Goal: Communication & Community: Participate in discussion

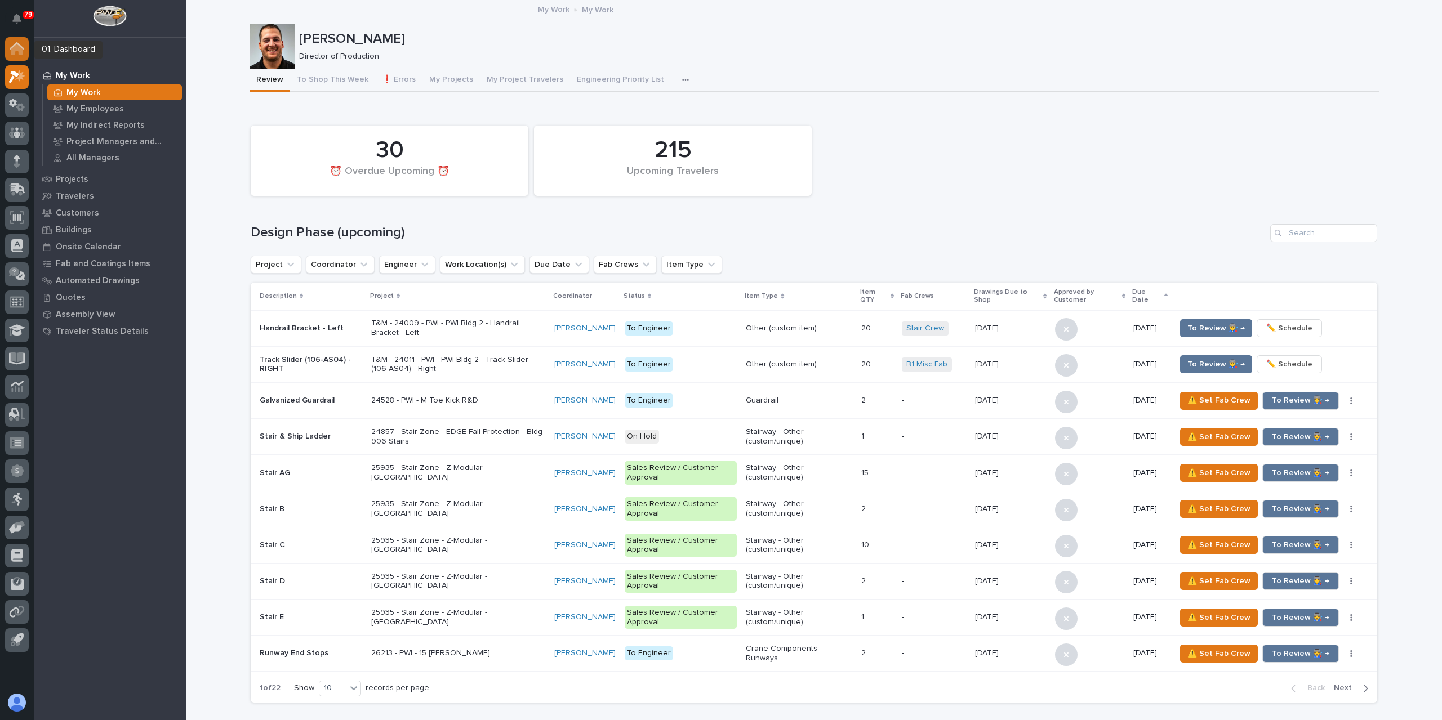
click at [15, 49] on icon at bounding box center [16, 49] width 11 height 11
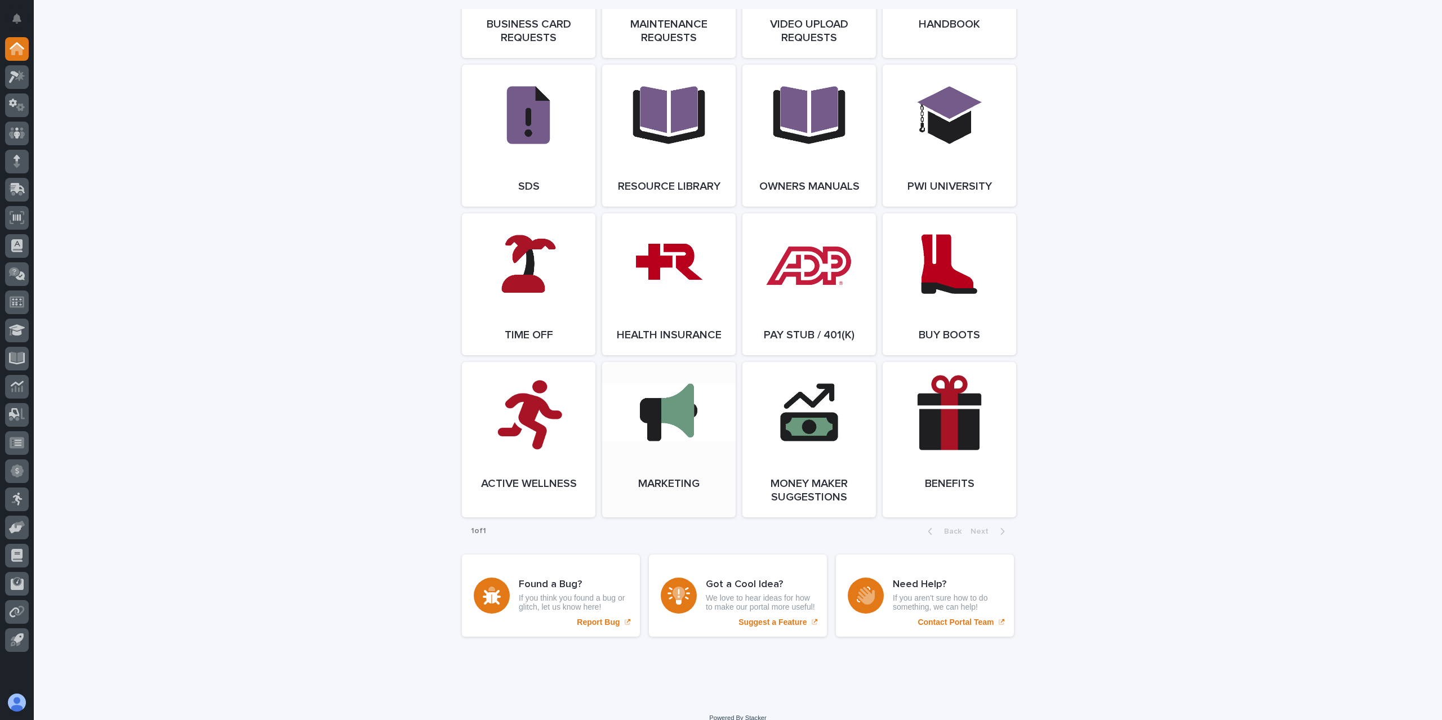
scroll to position [1825, 0]
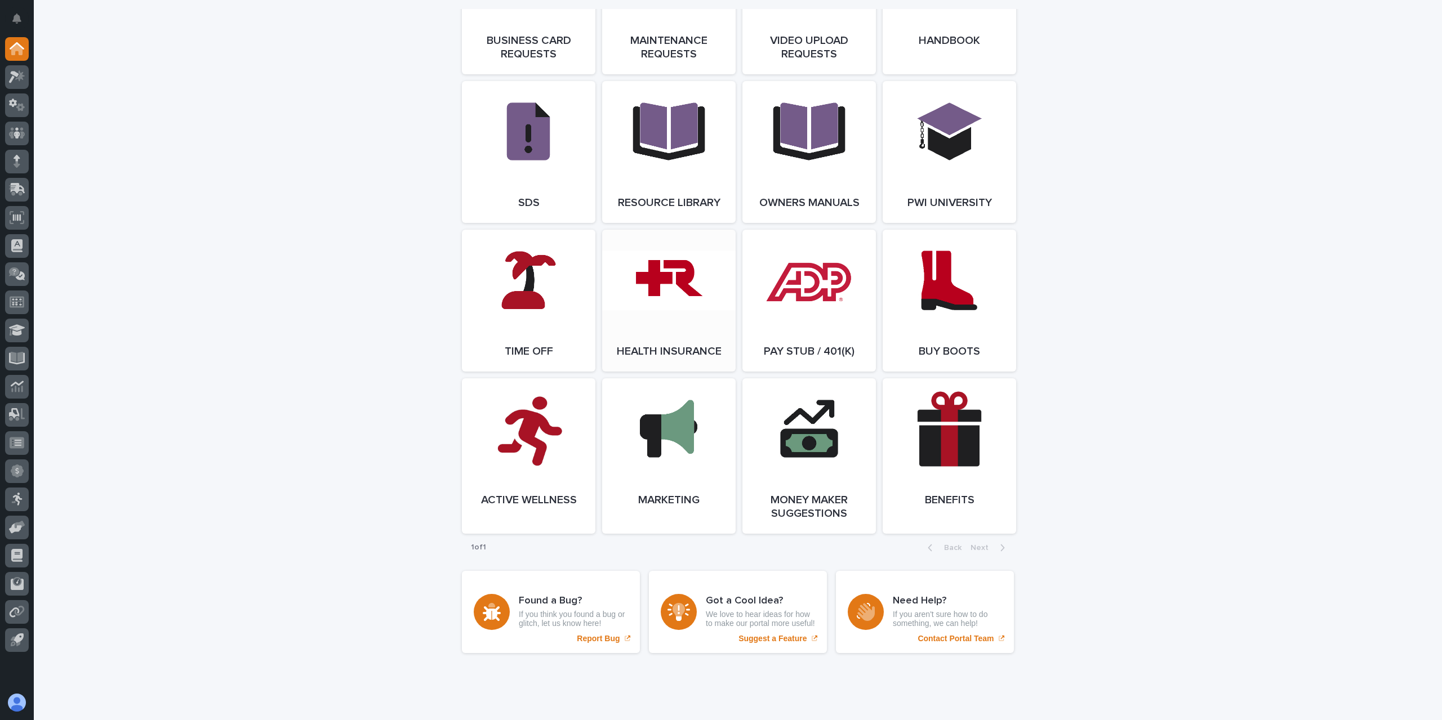
click at [677, 336] on link "Open Link" at bounding box center [668, 301] width 133 height 142
click at [21, 81] on icon at bounding box center [17, 76] width 16 height 13
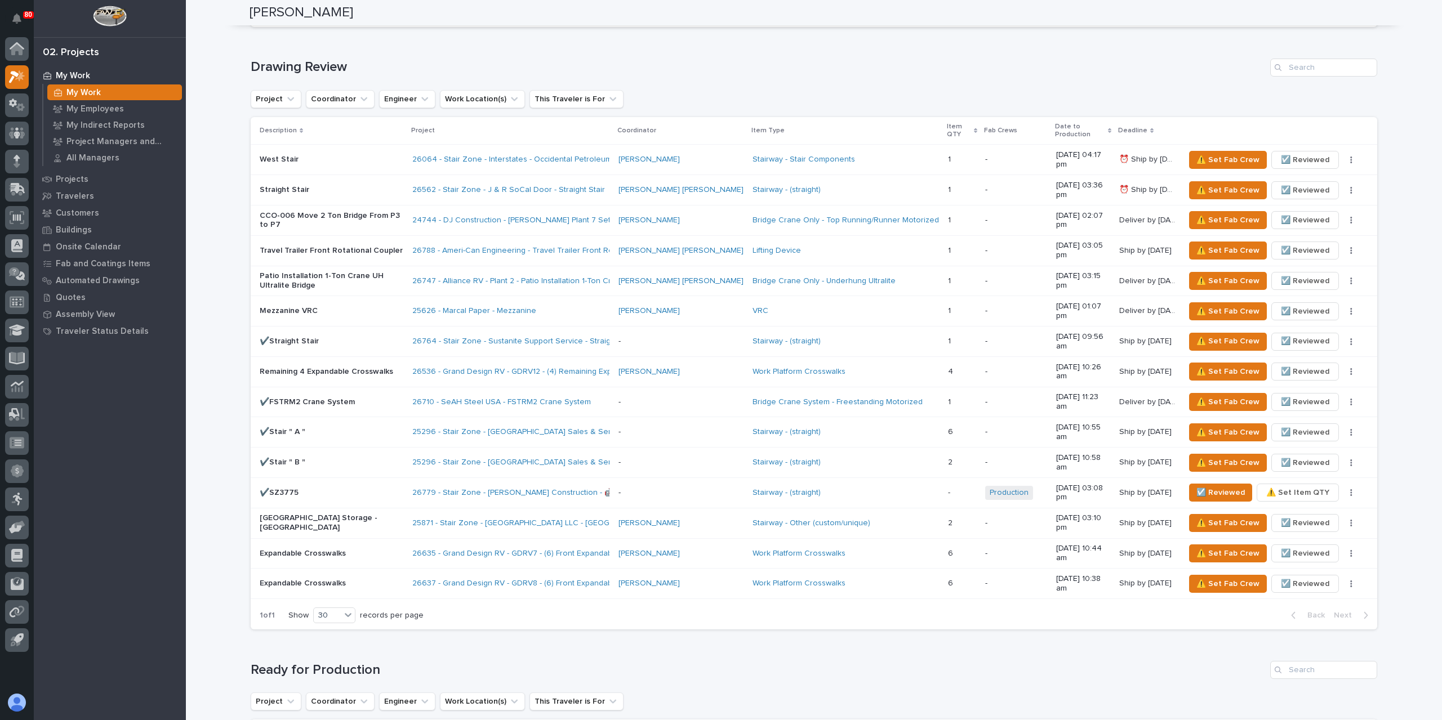
scroll to position [958, 0]
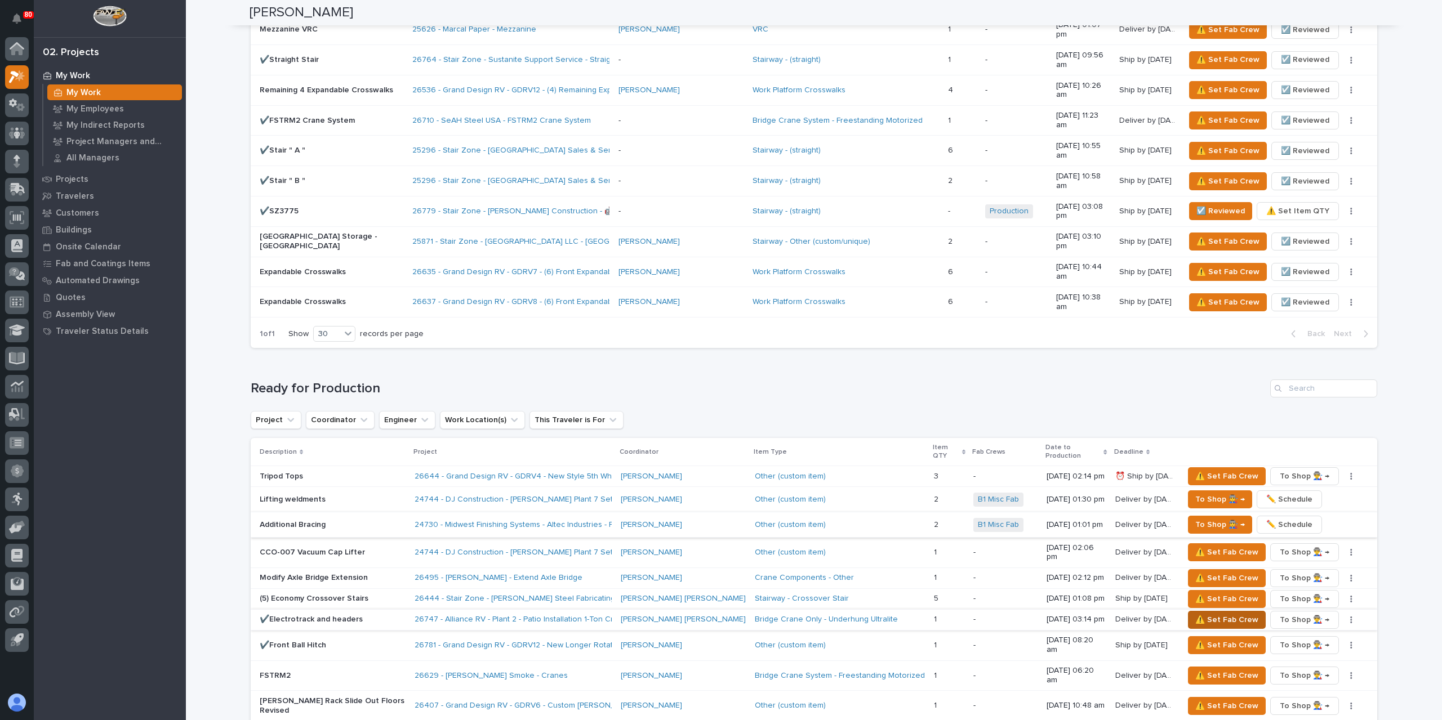
click at [1195, 613] on span "⚠️ Set Fab Crew" at bounding box center [1226, 620] width 63 height 14
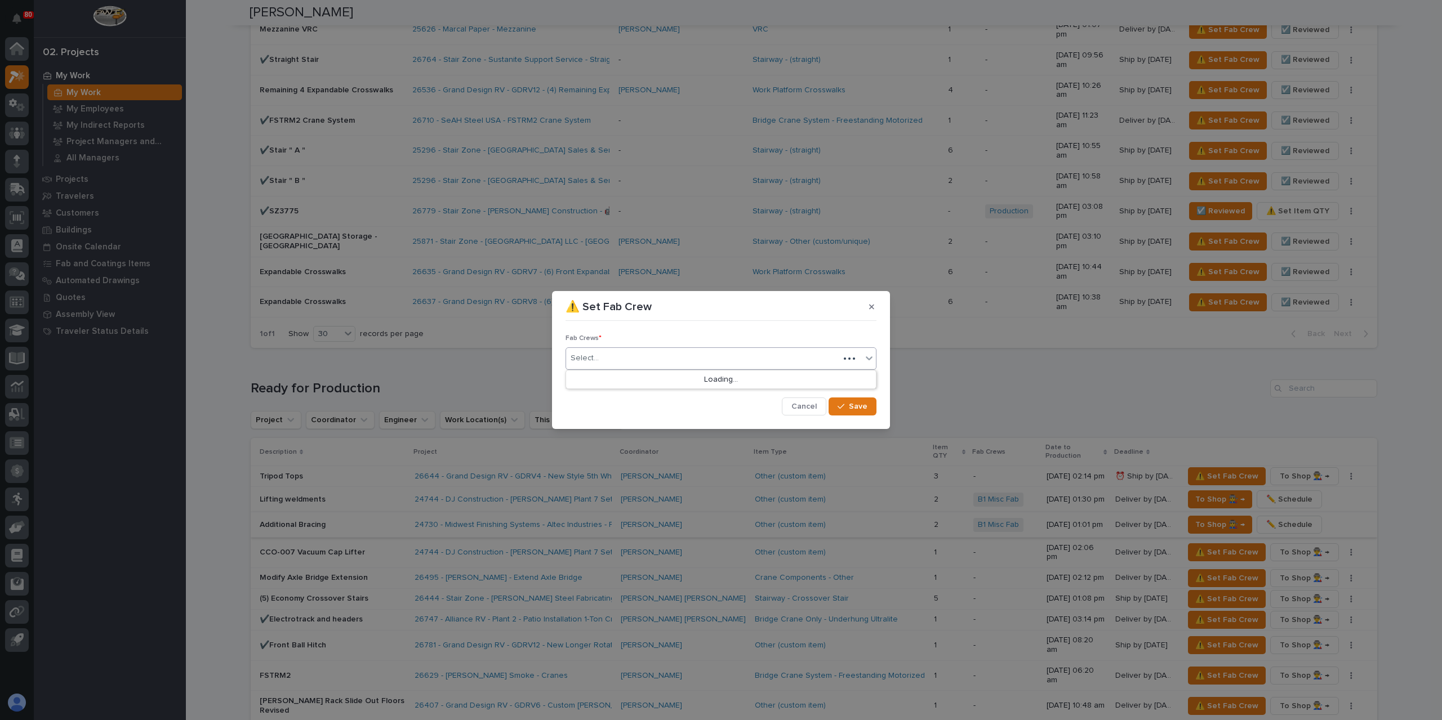
click at [617, 359] on div "Select..." at bounding box center [702, 358] width 273 height 19
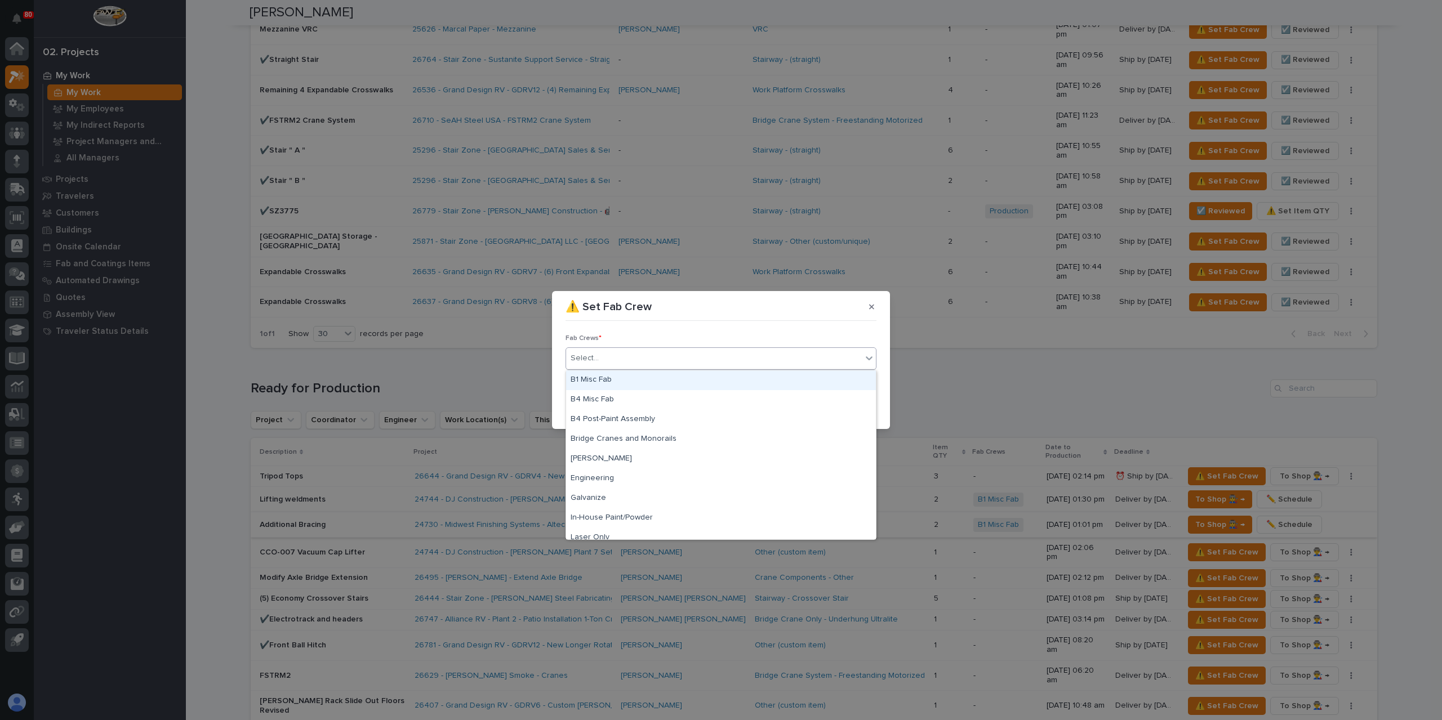
click at [613, 380] on div "B1 Misc Fab" at bounding box center [721, 381] width 310 height 20
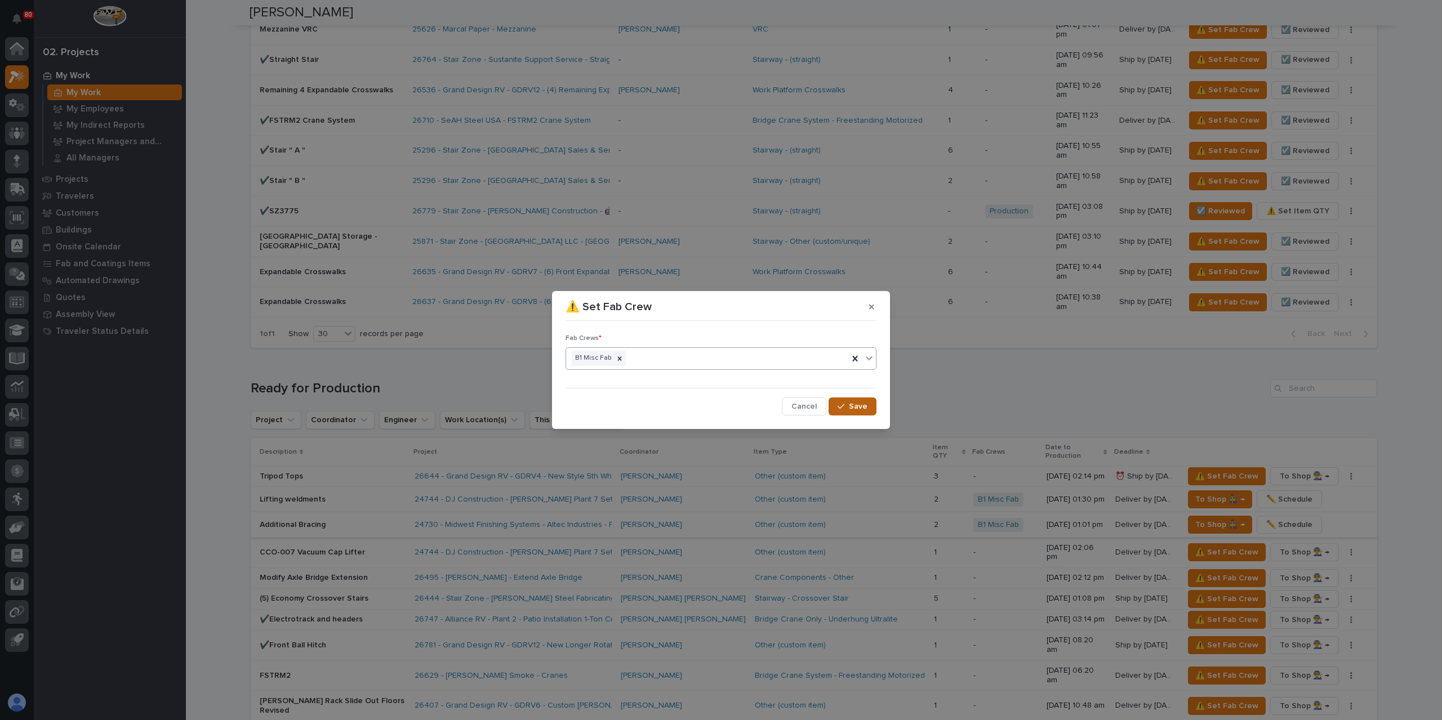
click at [844, 411] on button "Save" at bounding box center [853, 407] width 48 height 18
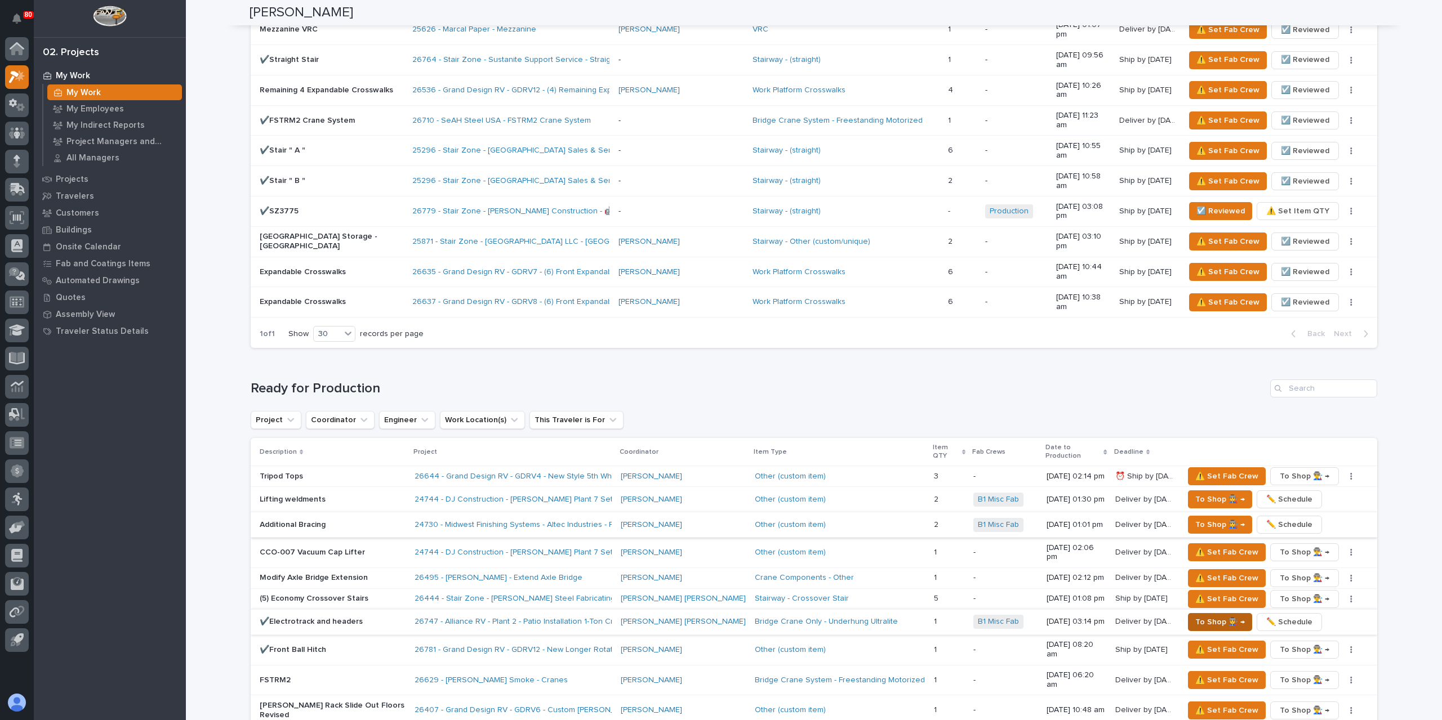
click at [1198, 616] on span "To Shop 👨‍🏭 →" at bounding box center [1220, 623] width 50 height 14
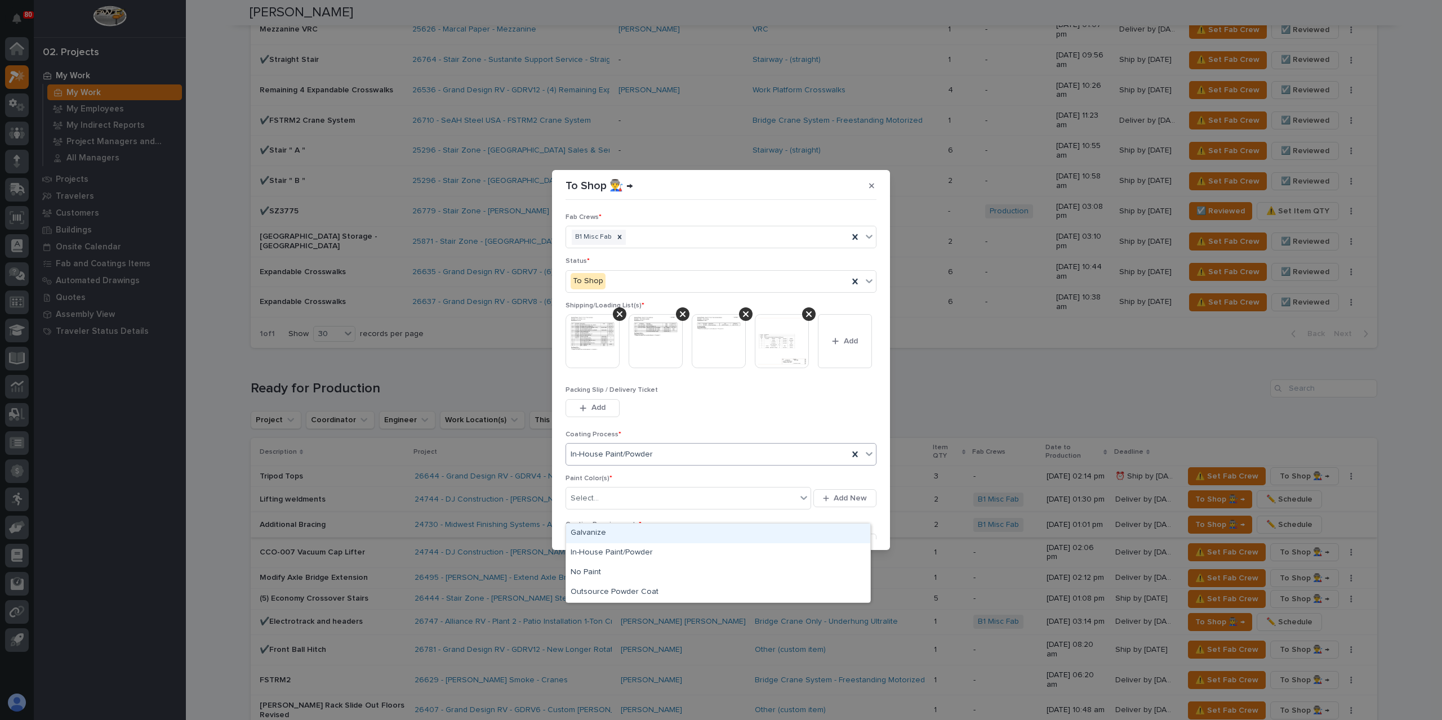
click at [606, 461] on span "In-House Paint/Powder" at bounding box center [612, 455] width 82 height 12
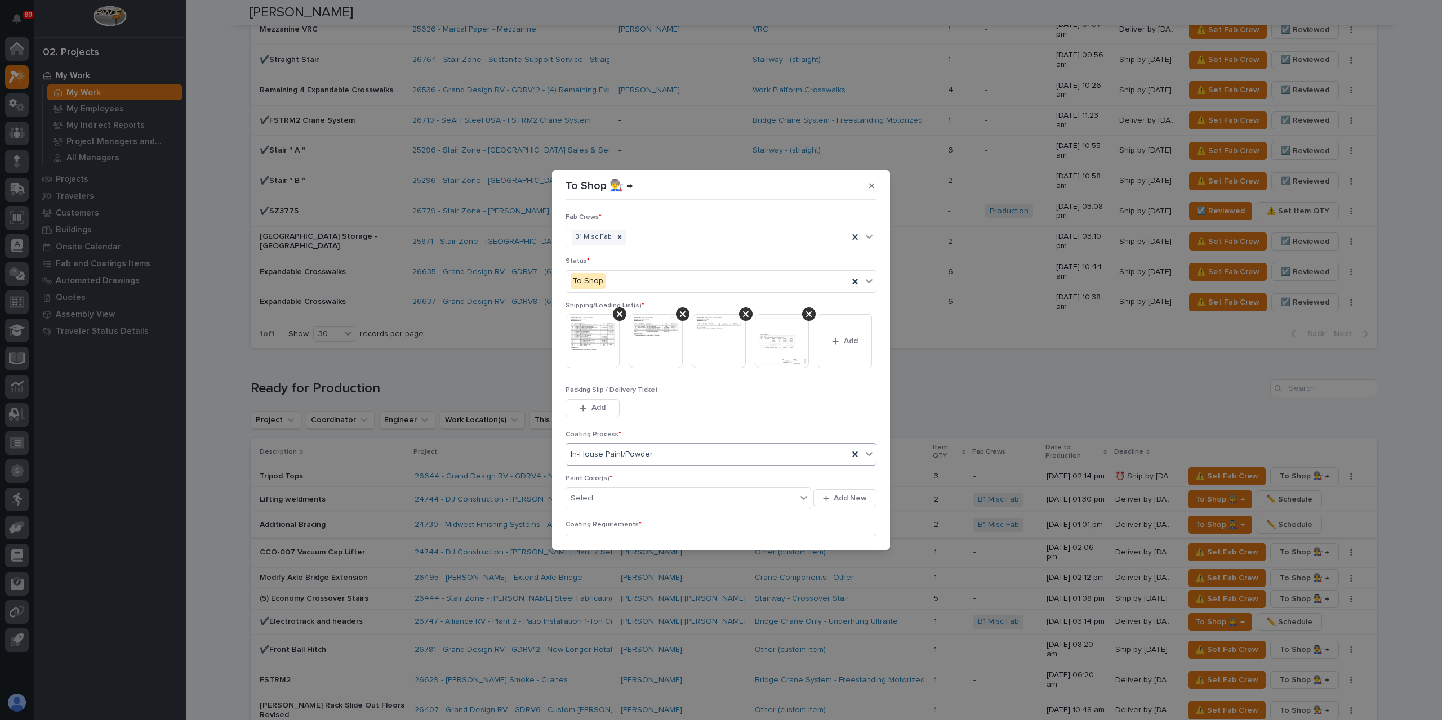
scroll to position [113, 0]
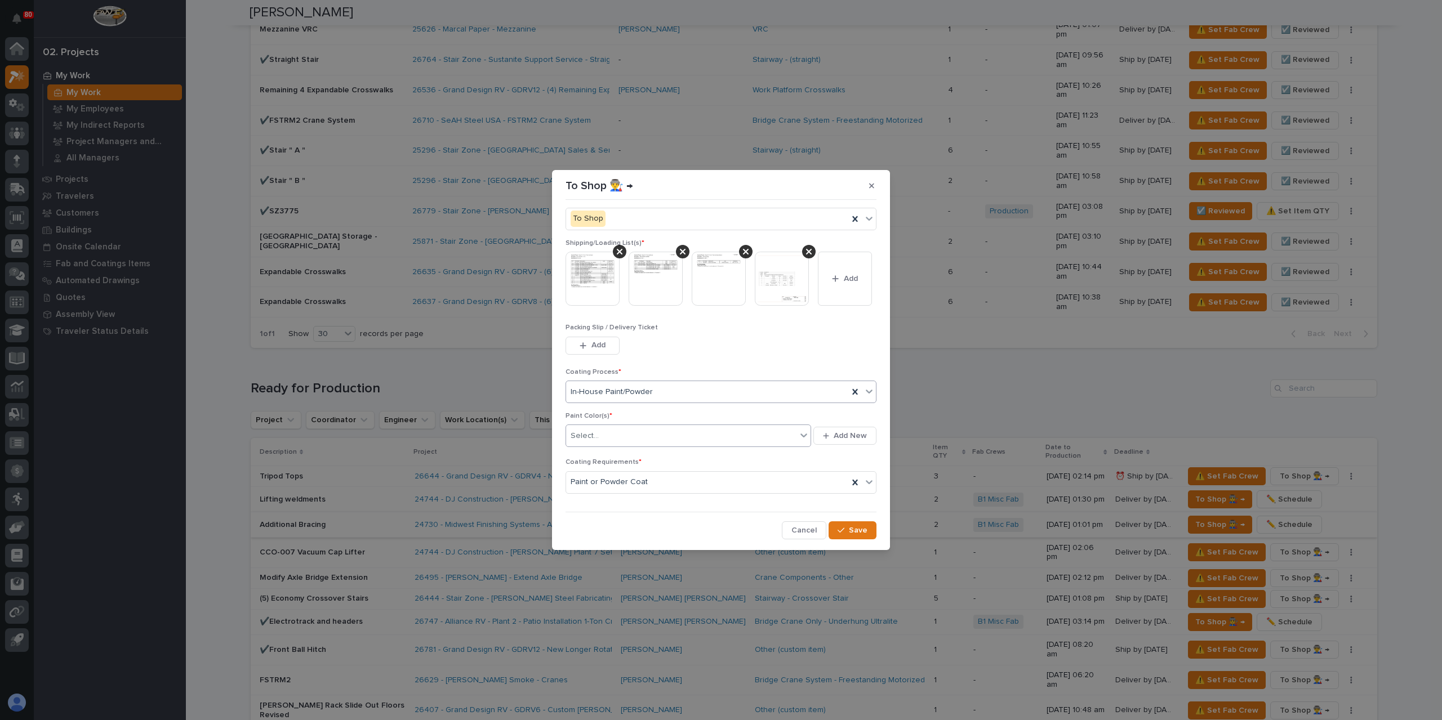
click at [598, 438] on div "Select..." at bounding box center [681, 436] width 230 height 19
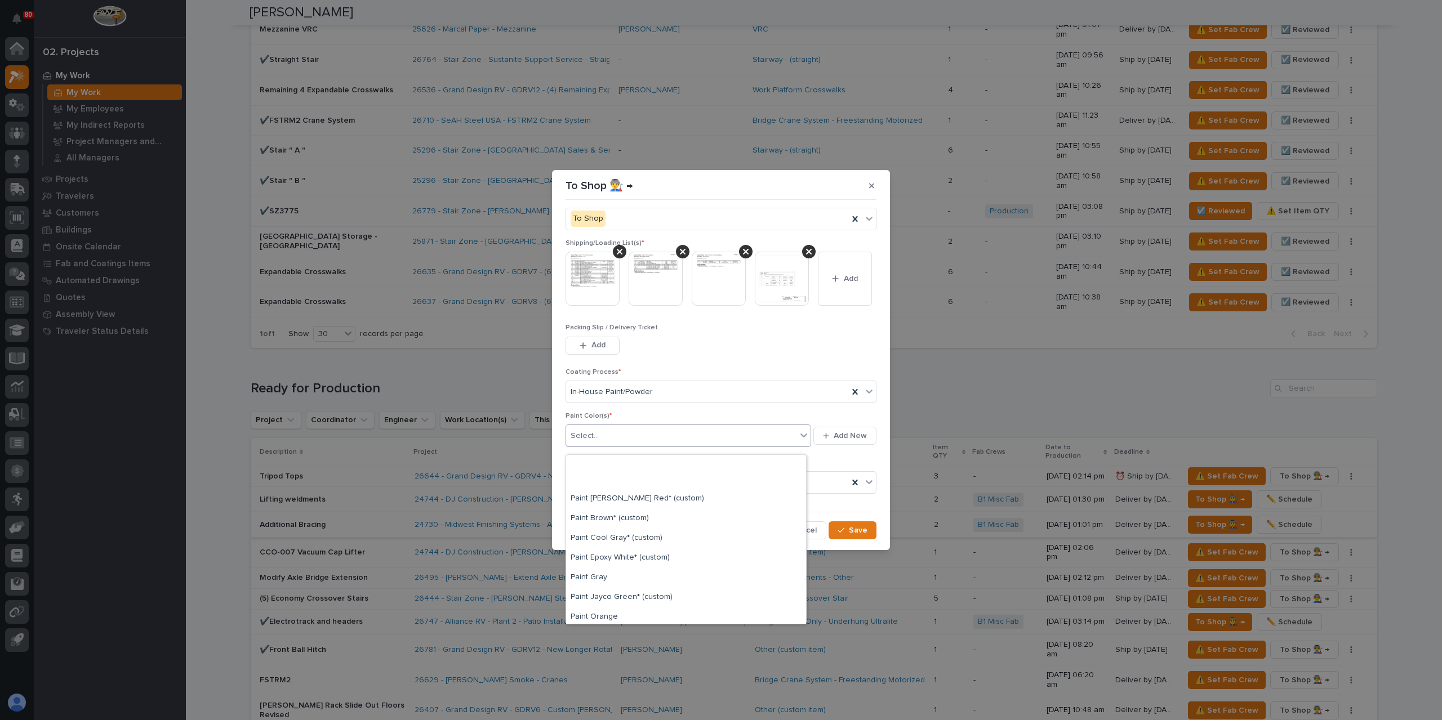
scroll to position [225, 0]
drag, startPoint x: 609, startPoint y: 583, endPoint x: 609, endPoint y: 590, distance: 6.8
click at [609, 590] on div "Prime Gray" at bounding box center [686, 595] width 240 height 20
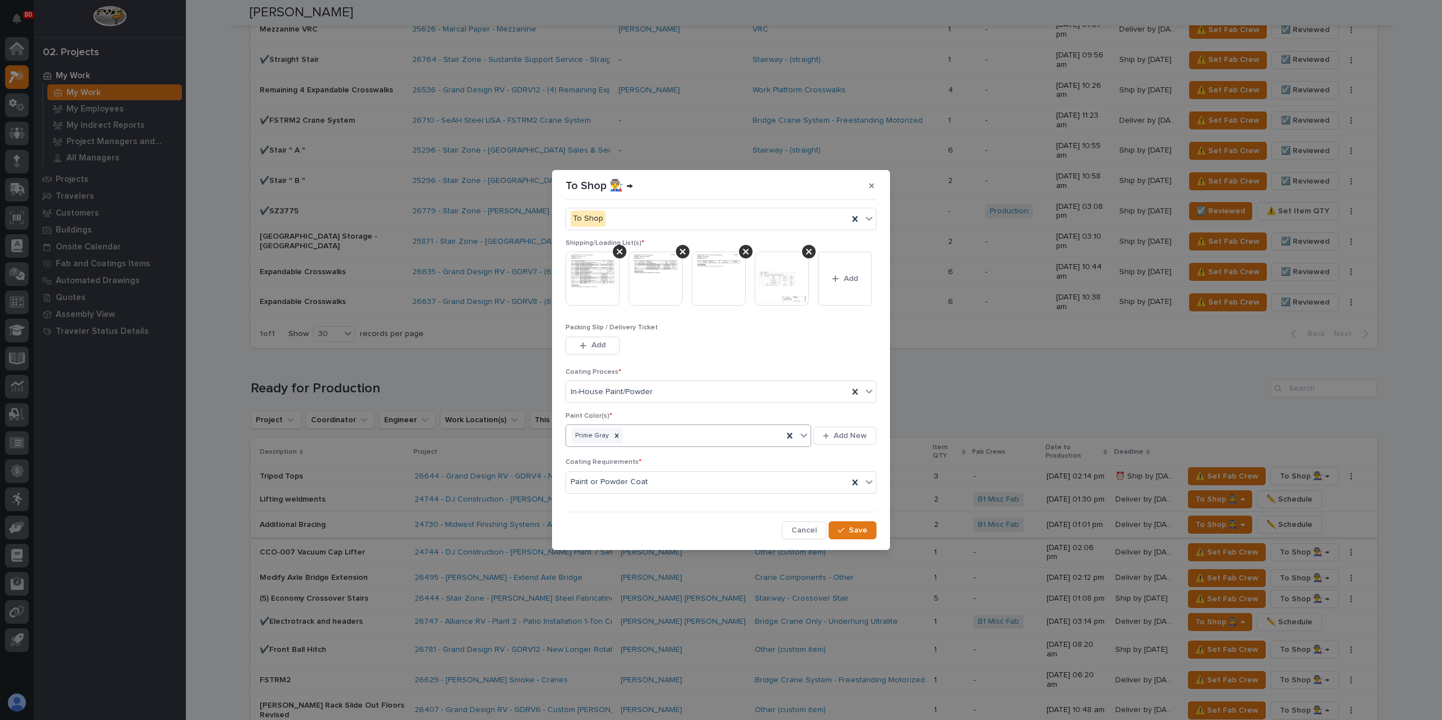
scroll to position [119, 0]
click at [854, 533] on span "Save" at bounding box center [858, 531] width 19 height 10
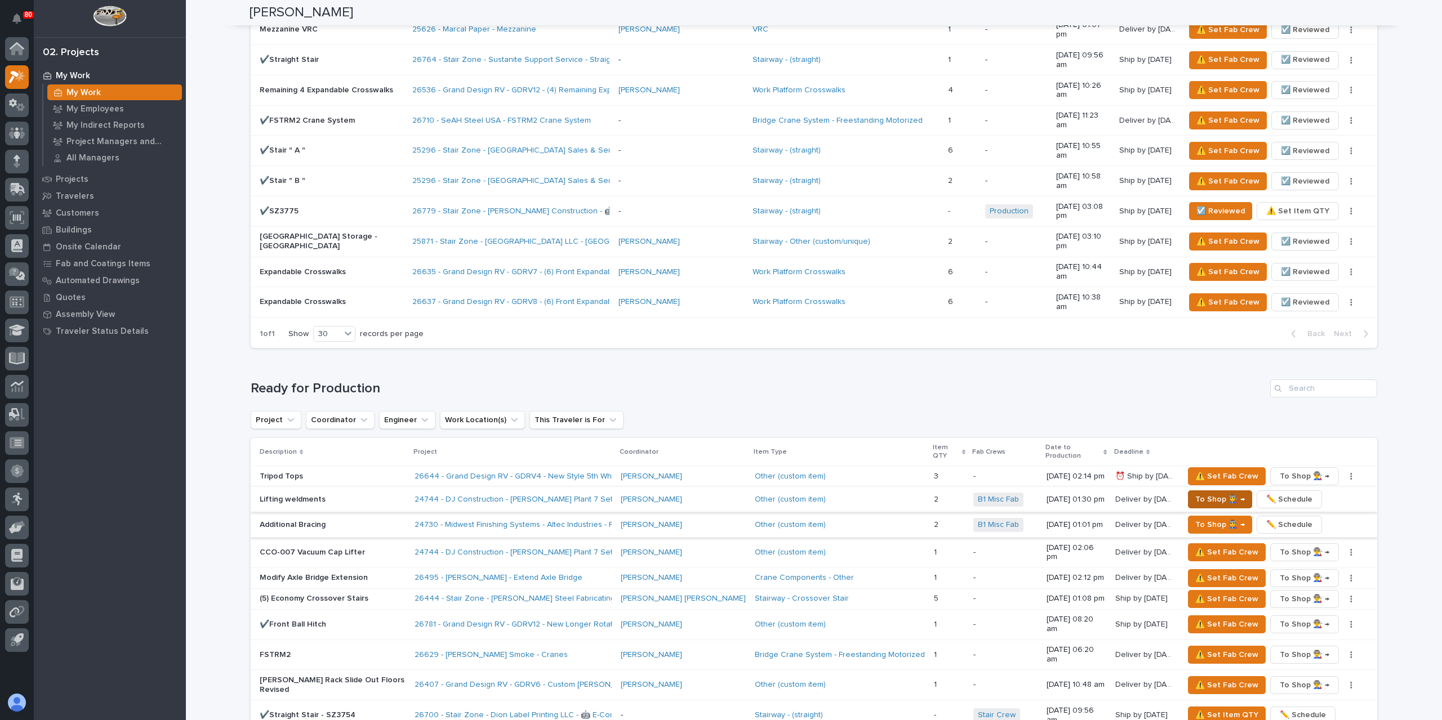
click at [1195, 493] on span "To Shop 👨‍🏭 →" at bounding box center [1220, 500] width 50 height 14
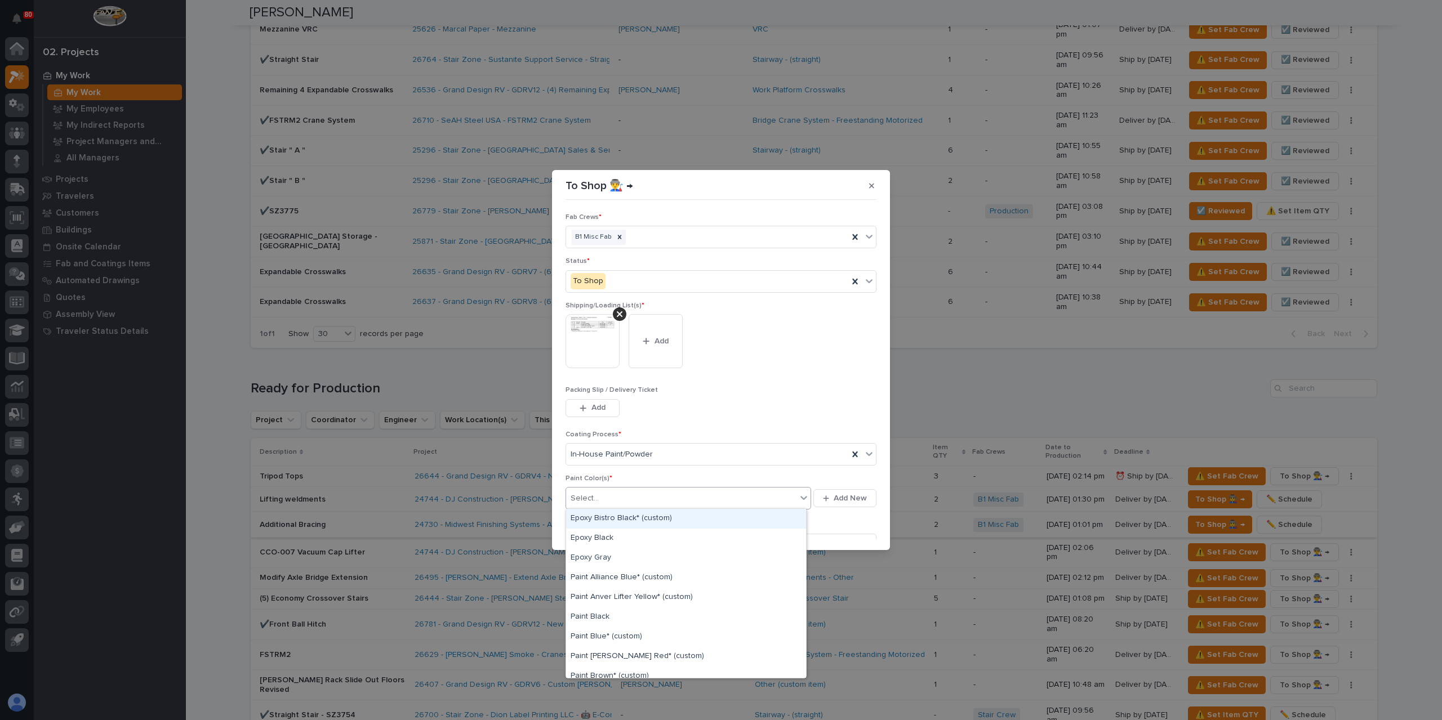
click at [617, 505] on div "Select..." at bounding box center [681, 498] width 230 height 19
click at [629, 664] on div "Paint [PERSON_NAME] Red* (custom)" at bounding box center [686, 657] width 240 height 20
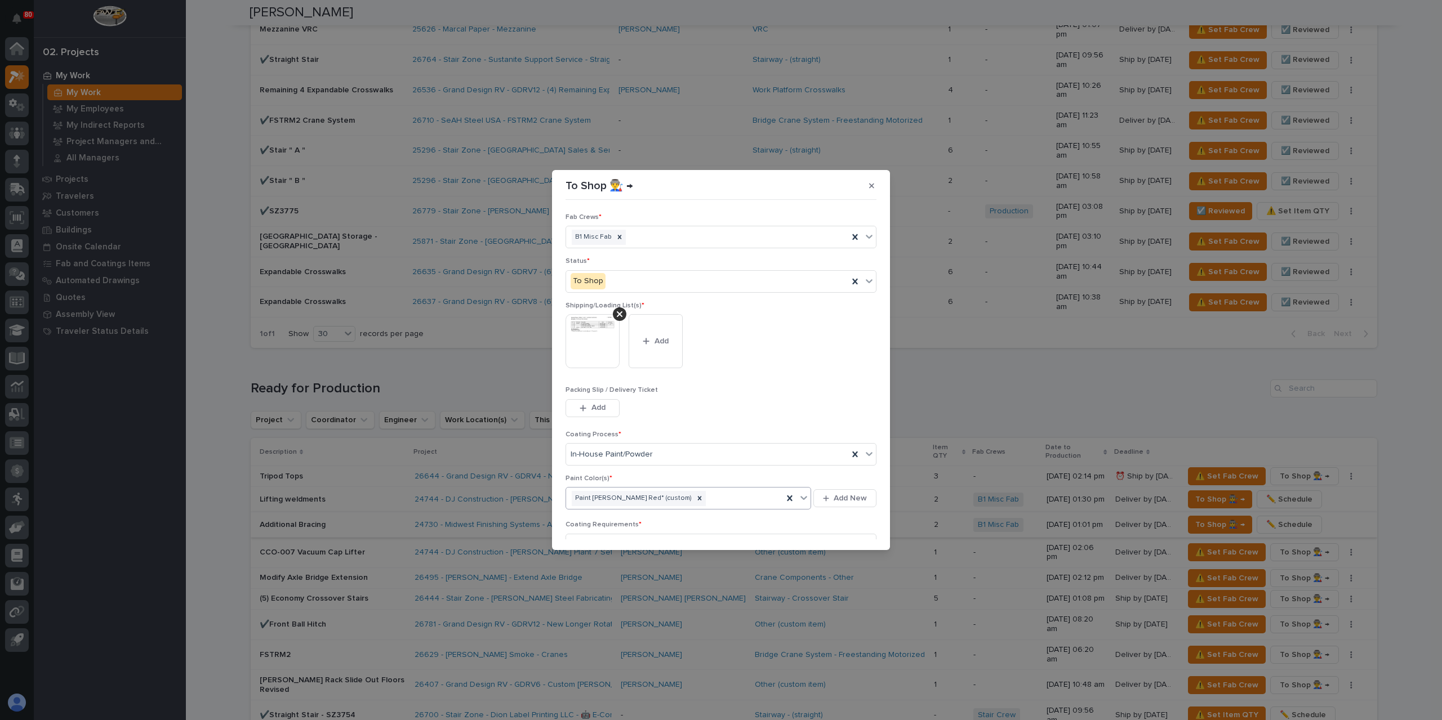
scroll to position [60, 0]
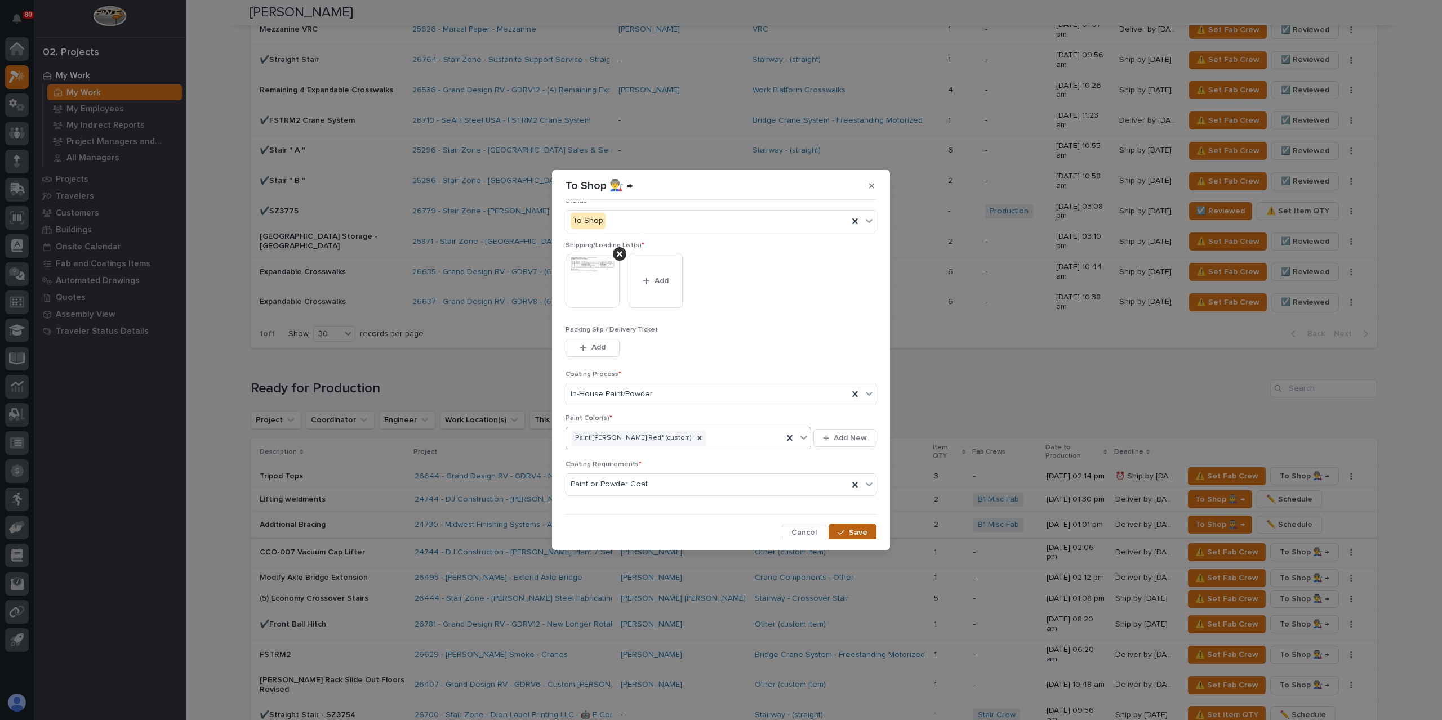
click at [849, 531] on span "Save" at bounding box center [858, 533] width 19 height 10
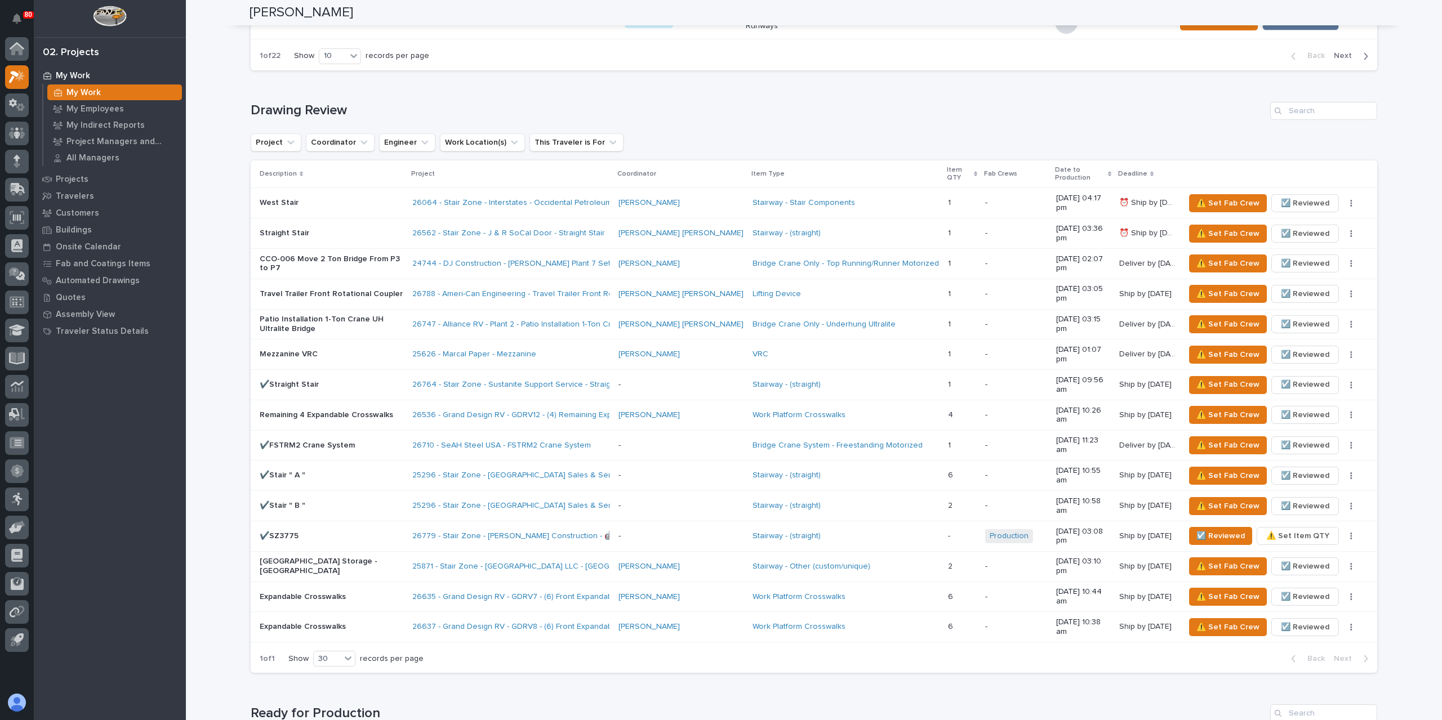
scroll to position [620, 0]
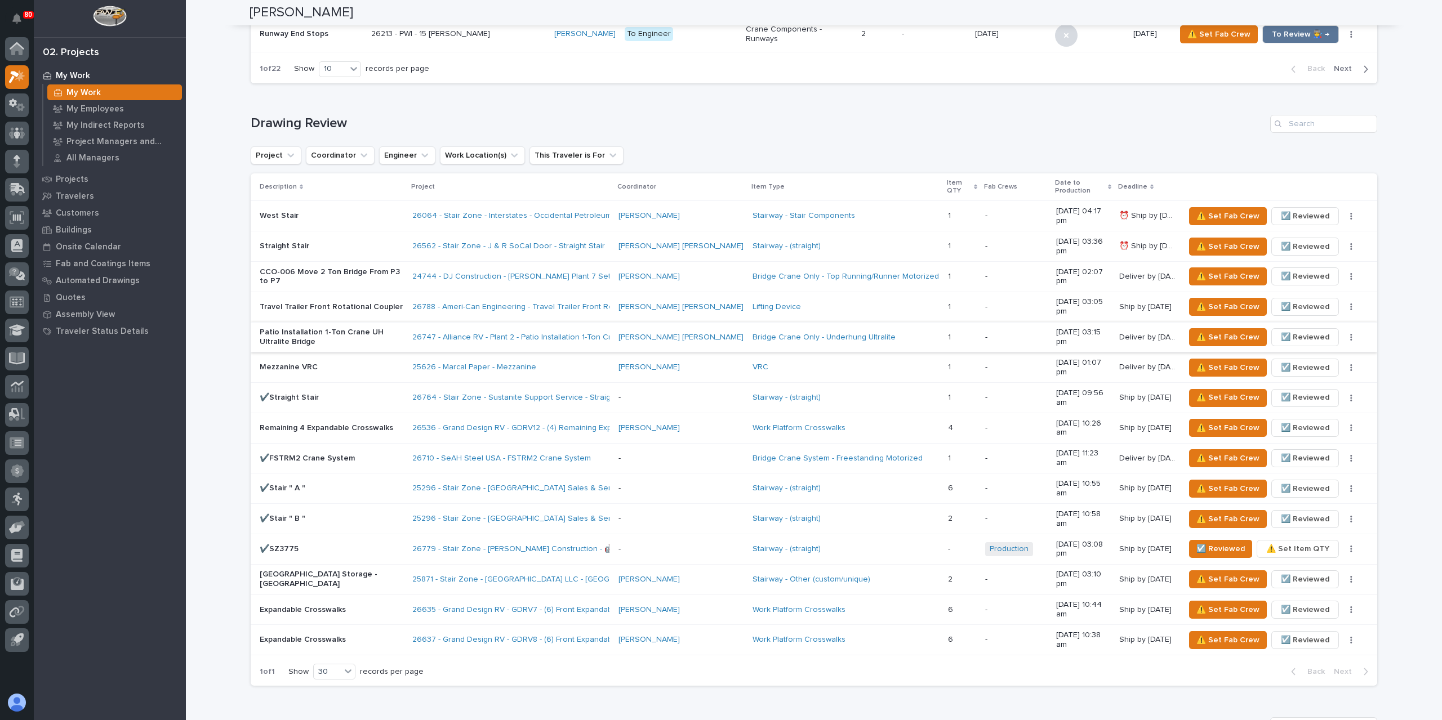
click at [1295, 331] on span "☑️ Reviewed" at bounding box center [1305, 338] width 48 height 14
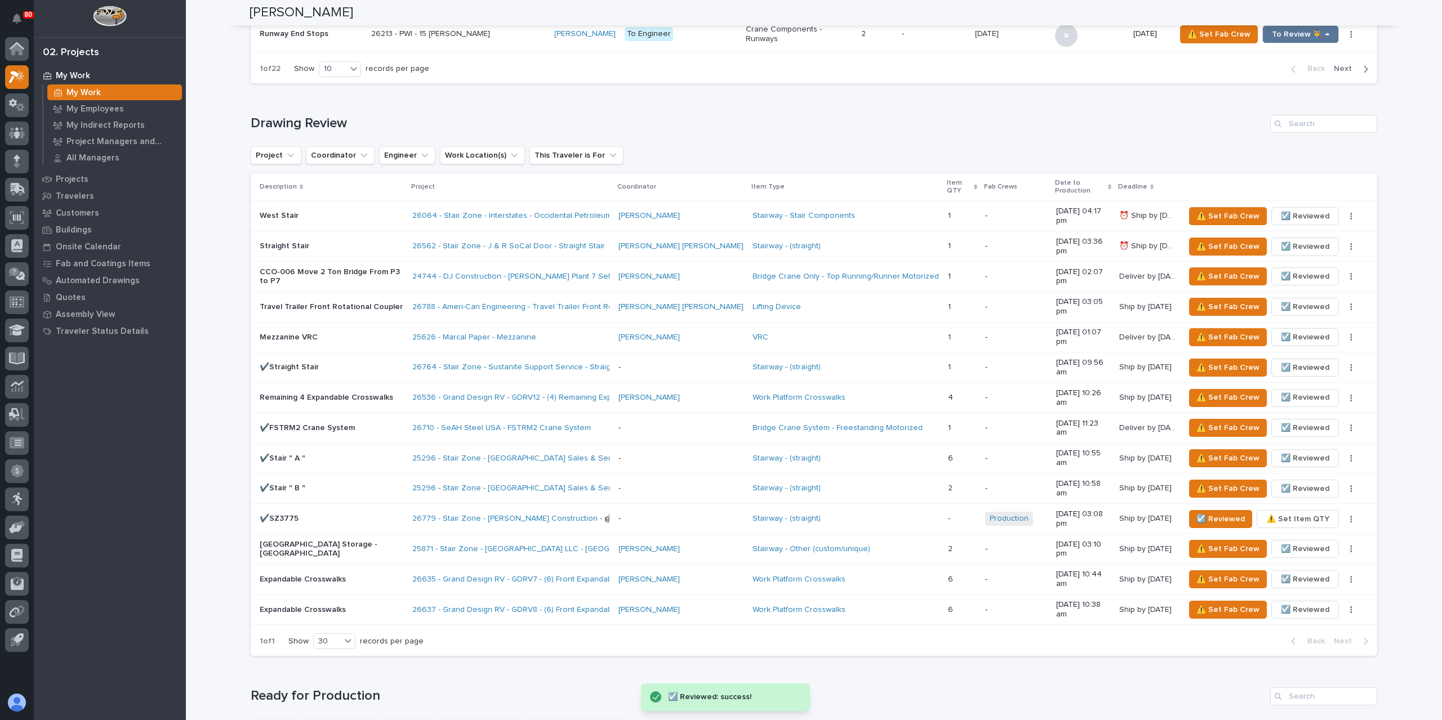
scroll to position [901, 0]
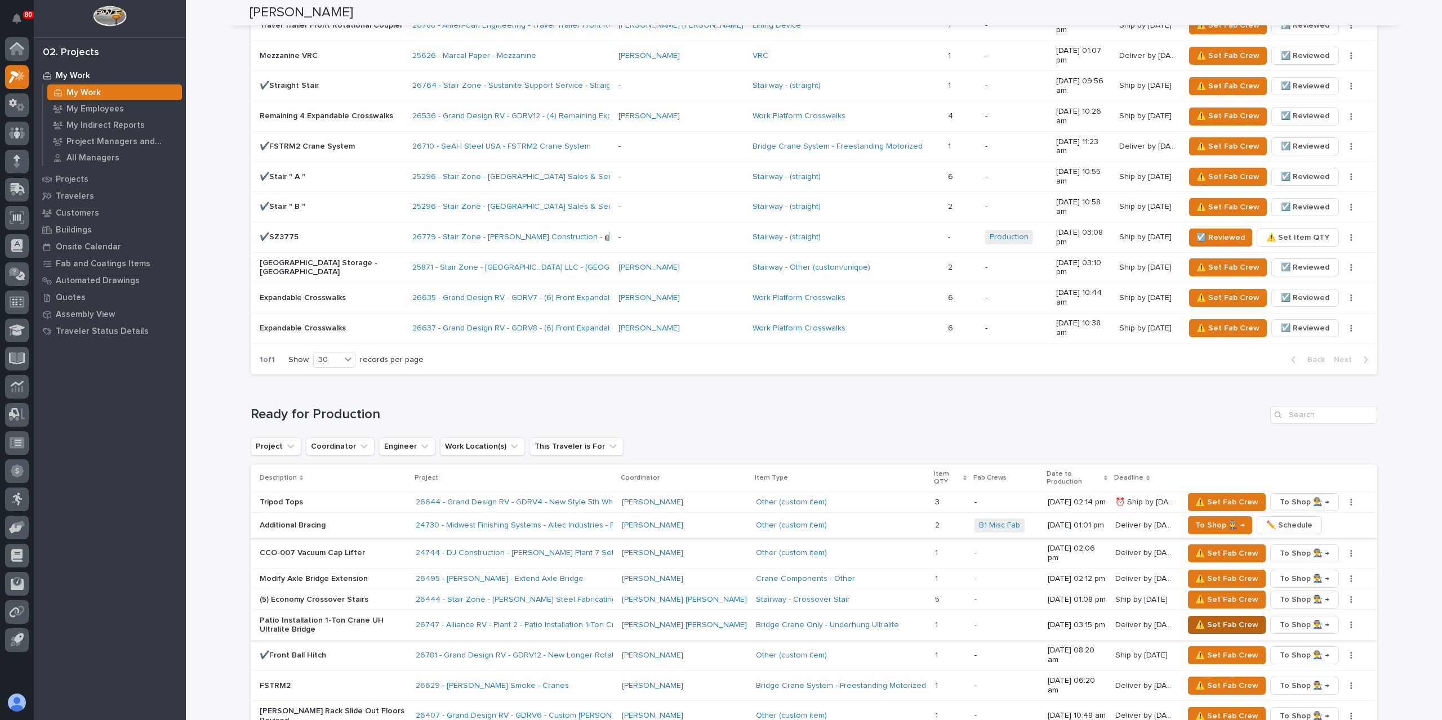
click at [1200, 618] on span "⚠️ Set Fab Crew" at bounding box center [1226, 625] width 63 height 14
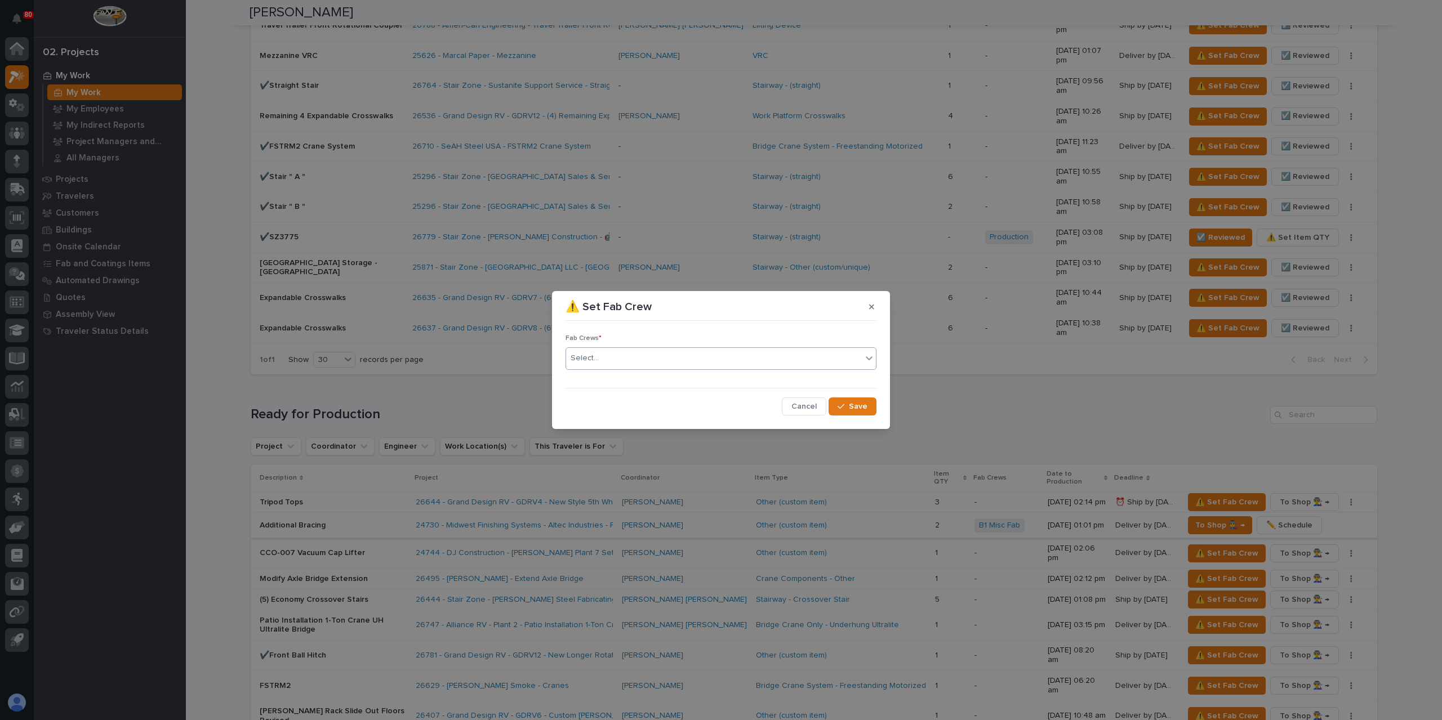
click at [634, 366] on div "Select..." at bounding box center [714, 358] width 296 height 19
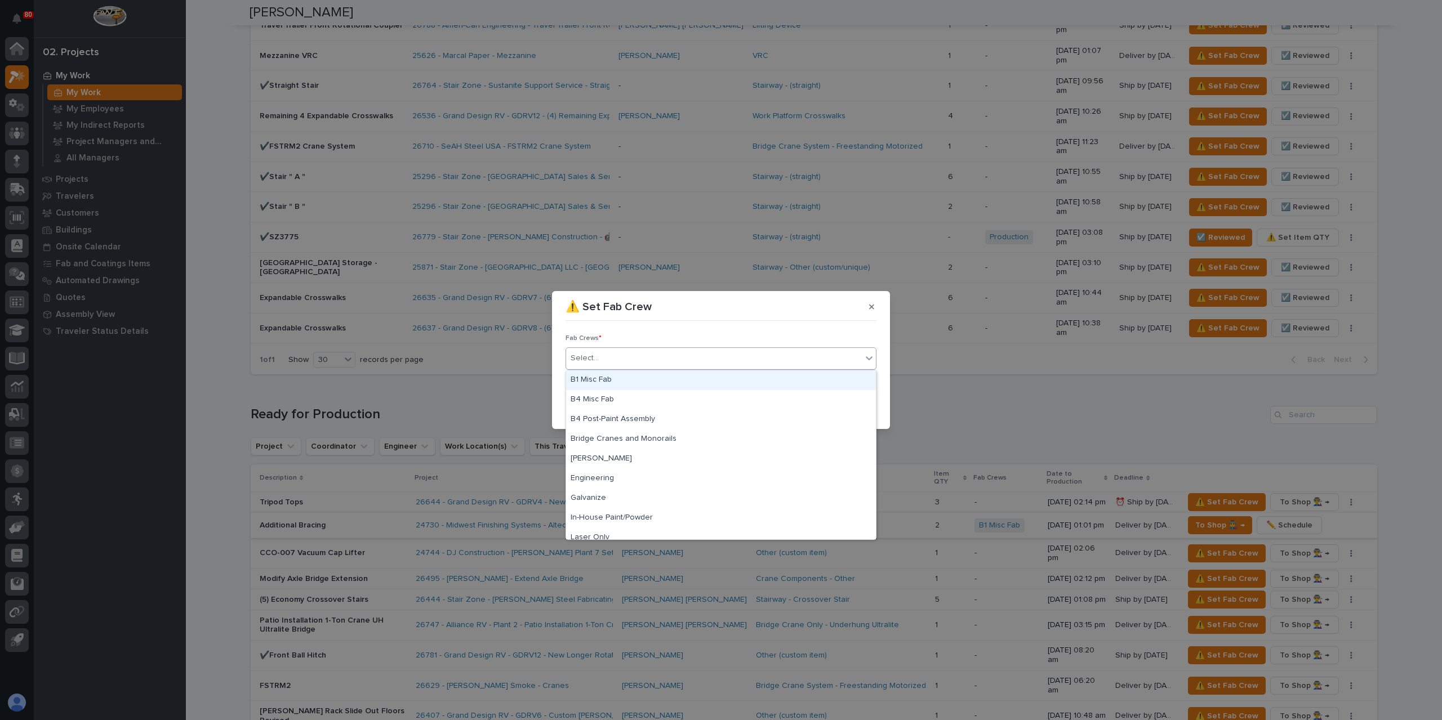
click at [614, 382] on div "B1 Misc Fab" at bounding box center [721, 381] width 310 height 20
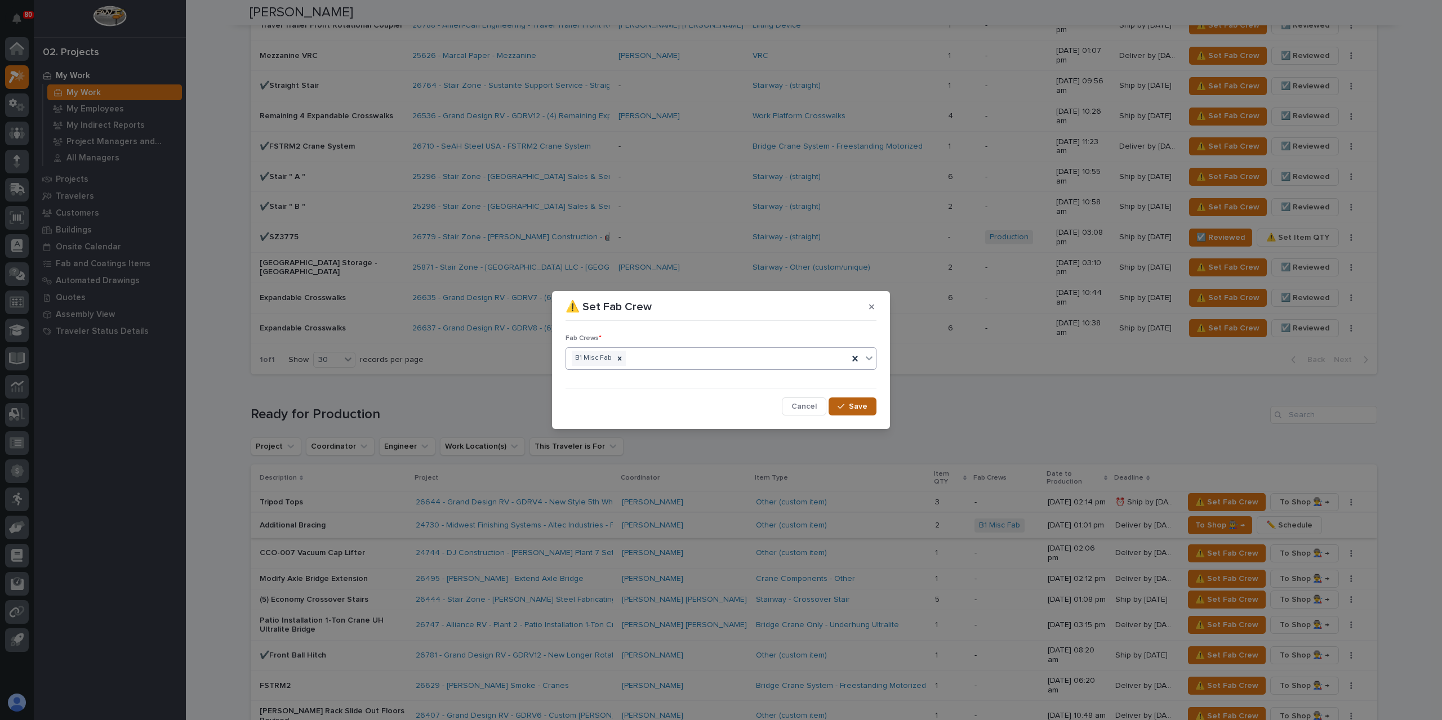
click at [866, 405] on span "Save" at bounding box center [858, 407] width 19 height 10
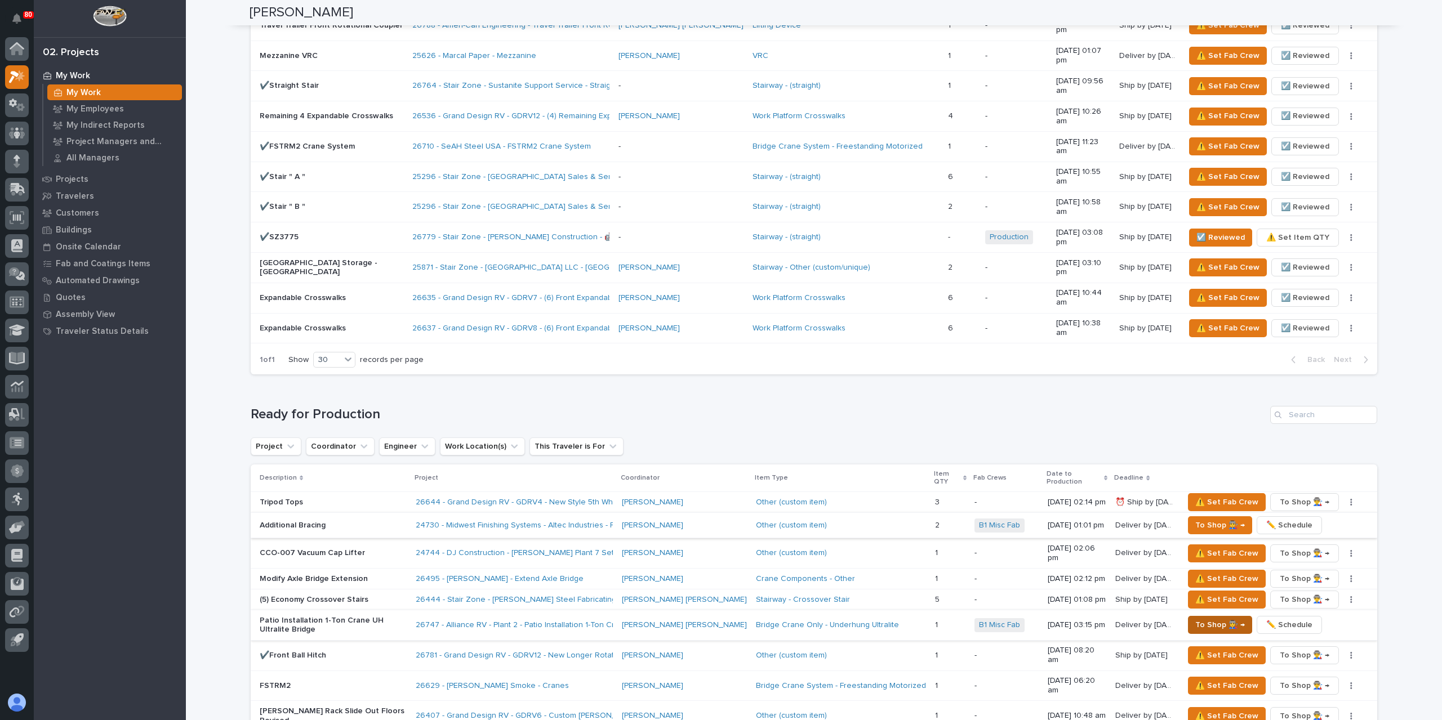
click at [1210, 618] on span "To Shop 👨‍🏭 →" at bounding box center [1220, 625] width 50 height 14
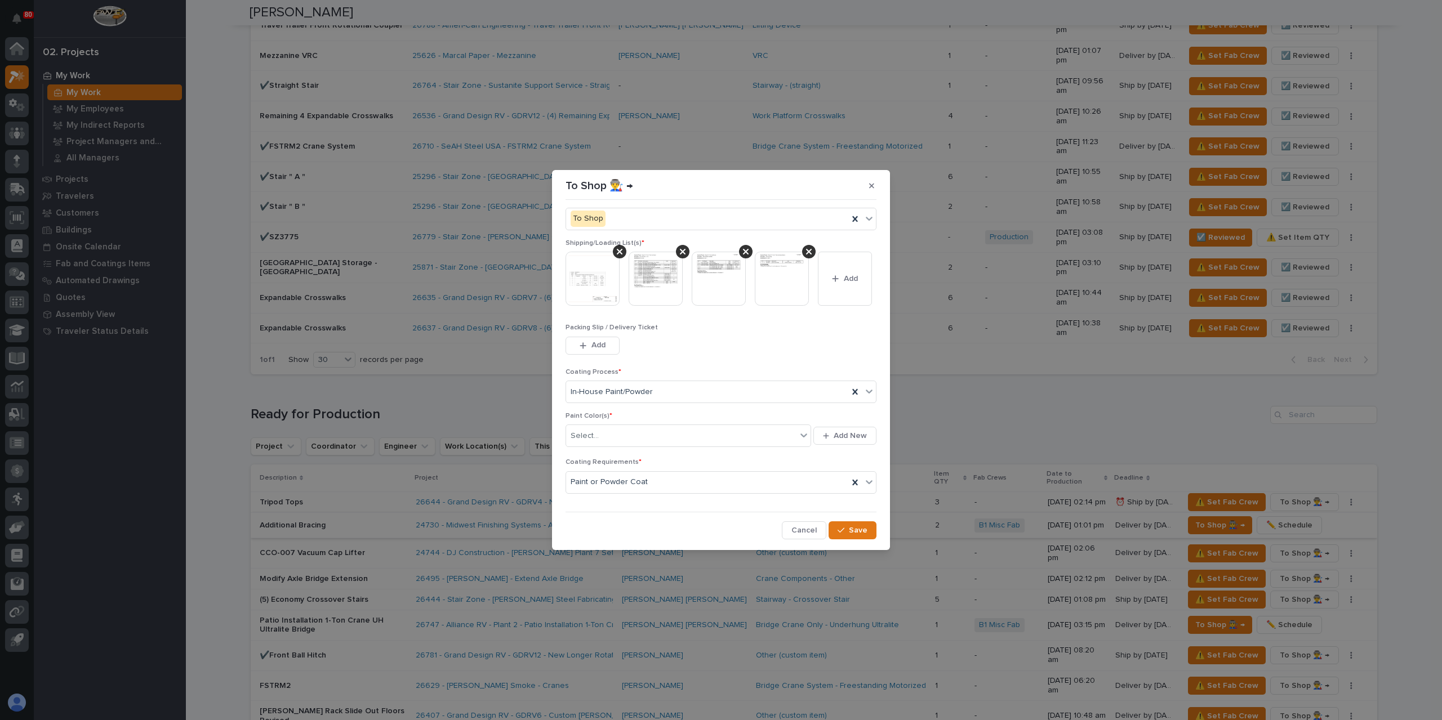
scroll to position [119, 0]
click at [608, 442] on div "Select..." at bounding box center [681, 436] width 230 height 19
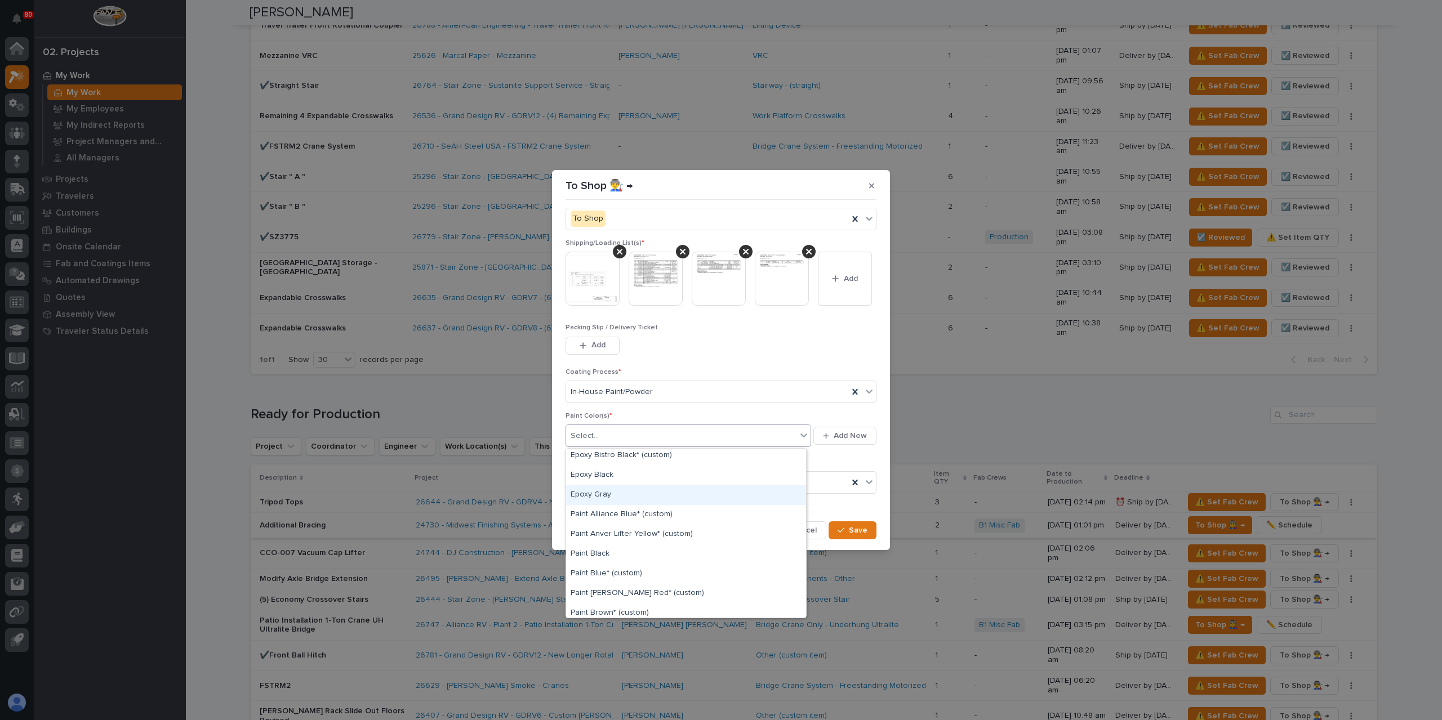
scroll to position [0, 0]
click at [643, 517] on div "Paint Alliance Blue* (custom)" at bounding box center [686, 518] width 240 height 20
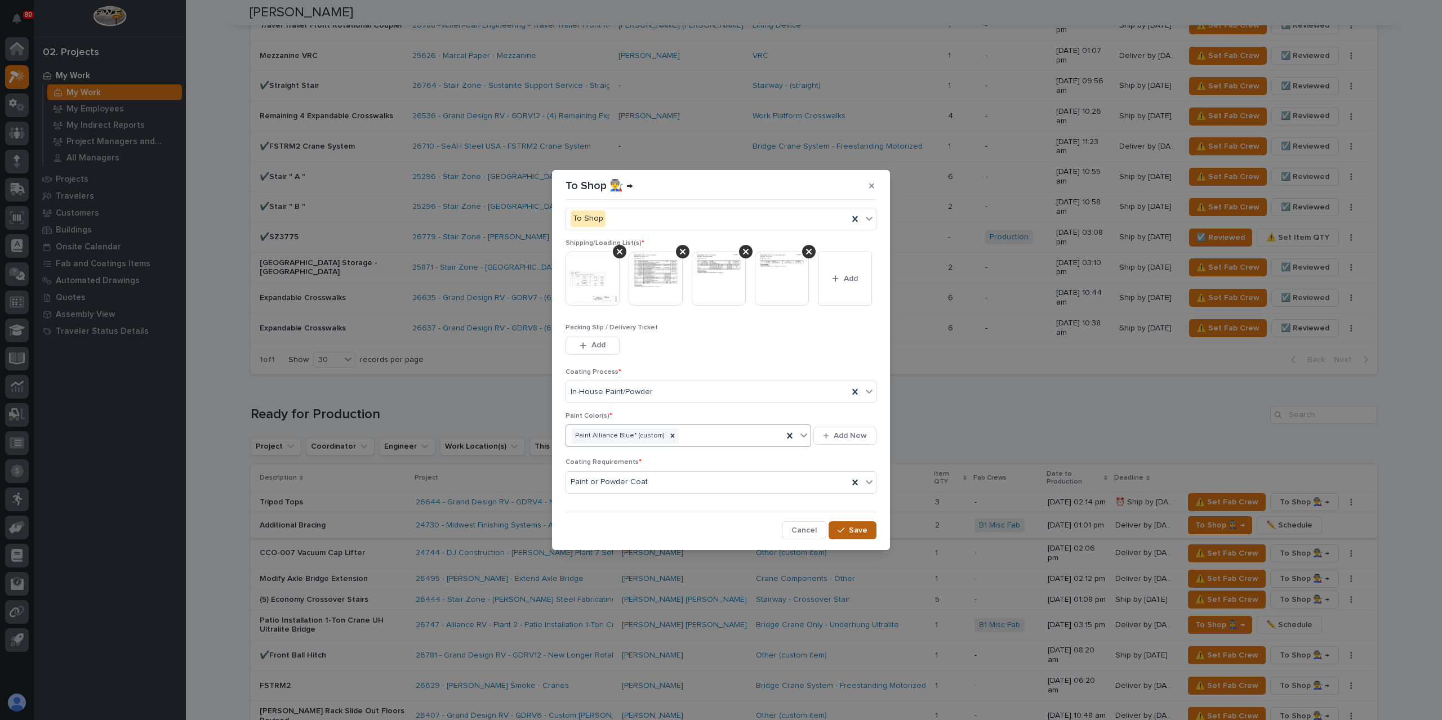
click at [853, 531] on span "Save" at bounding box center [858, 531] width 19 height 10
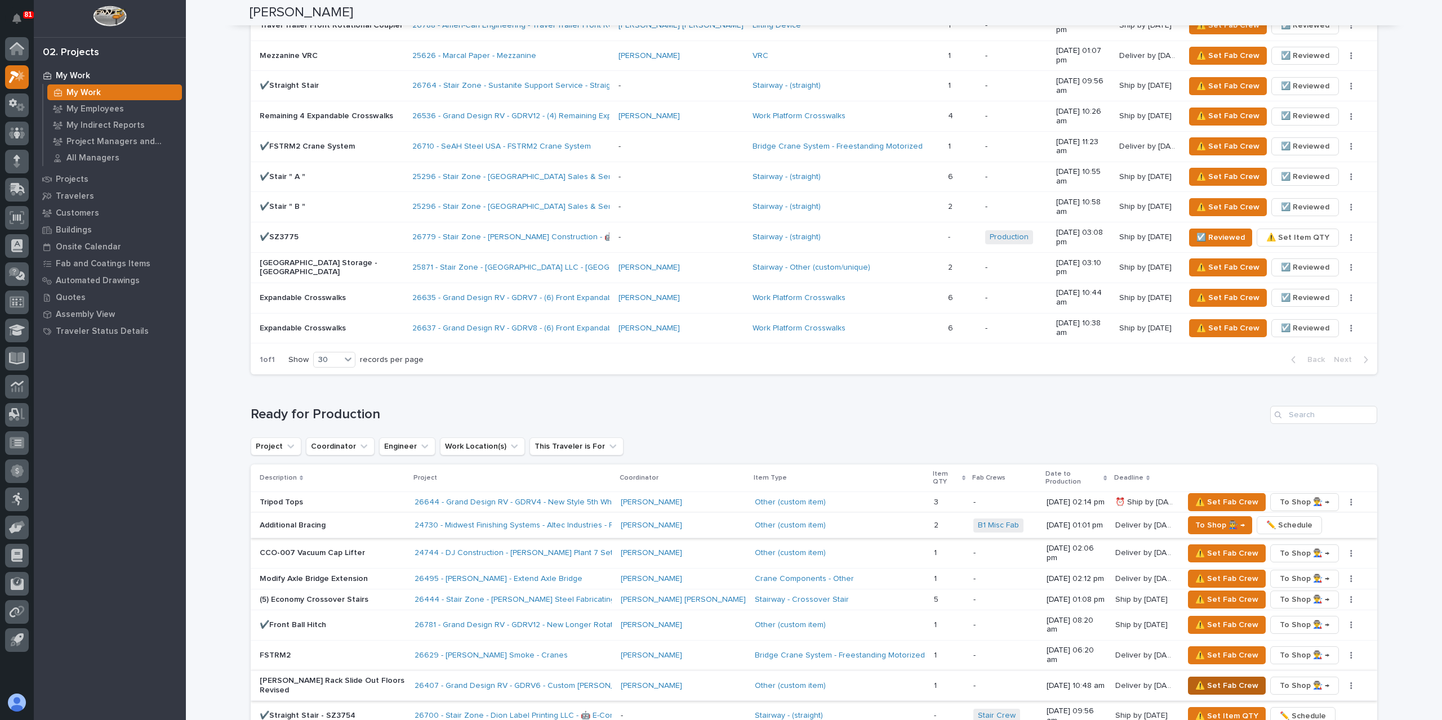
click at [1195, 679] on span "⚠️ Set Fab Crew" at bounding box center [1226, 686] width 63 height 14
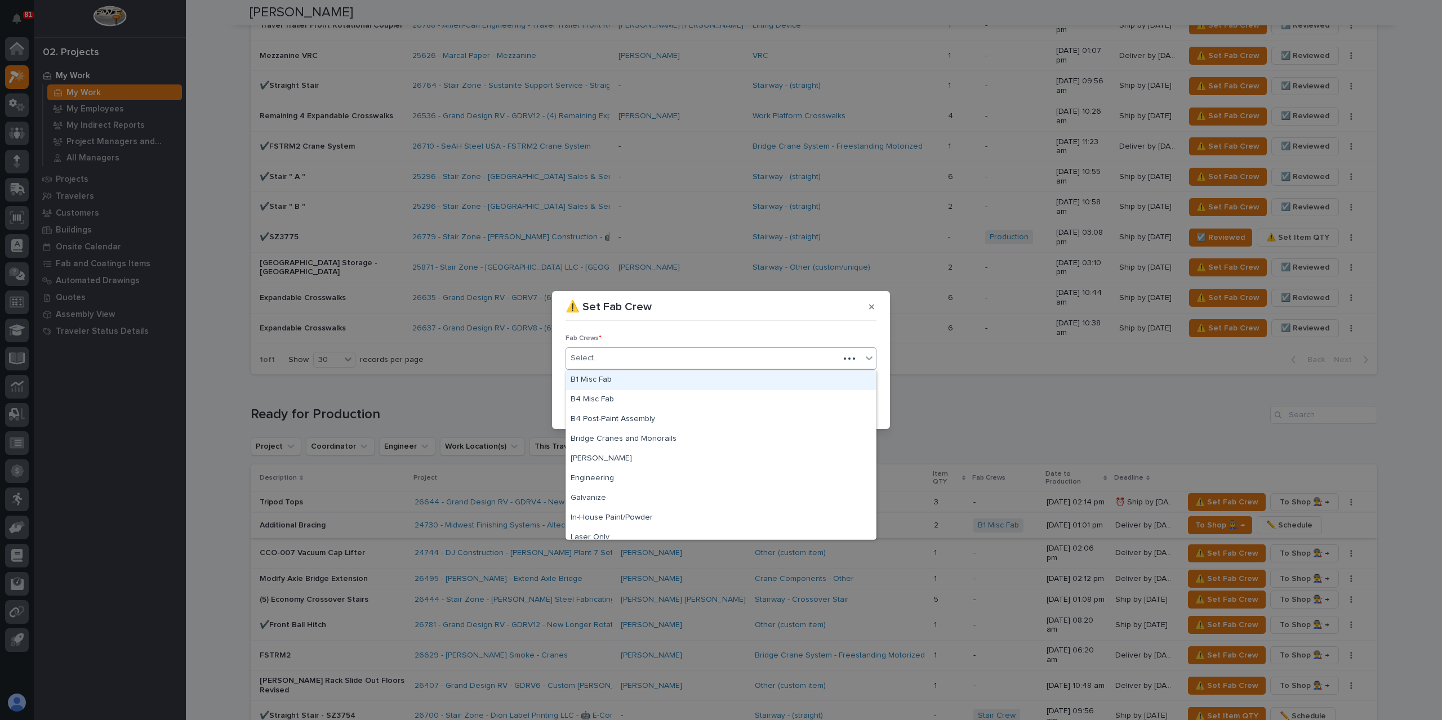
click at [616, 359] on div "Select..." at bounding box center [702, 358] width 273 height 19
click at [613, 385] on div "B1 Misc Fab" at bounding box center [721, 381] width 310 height 20
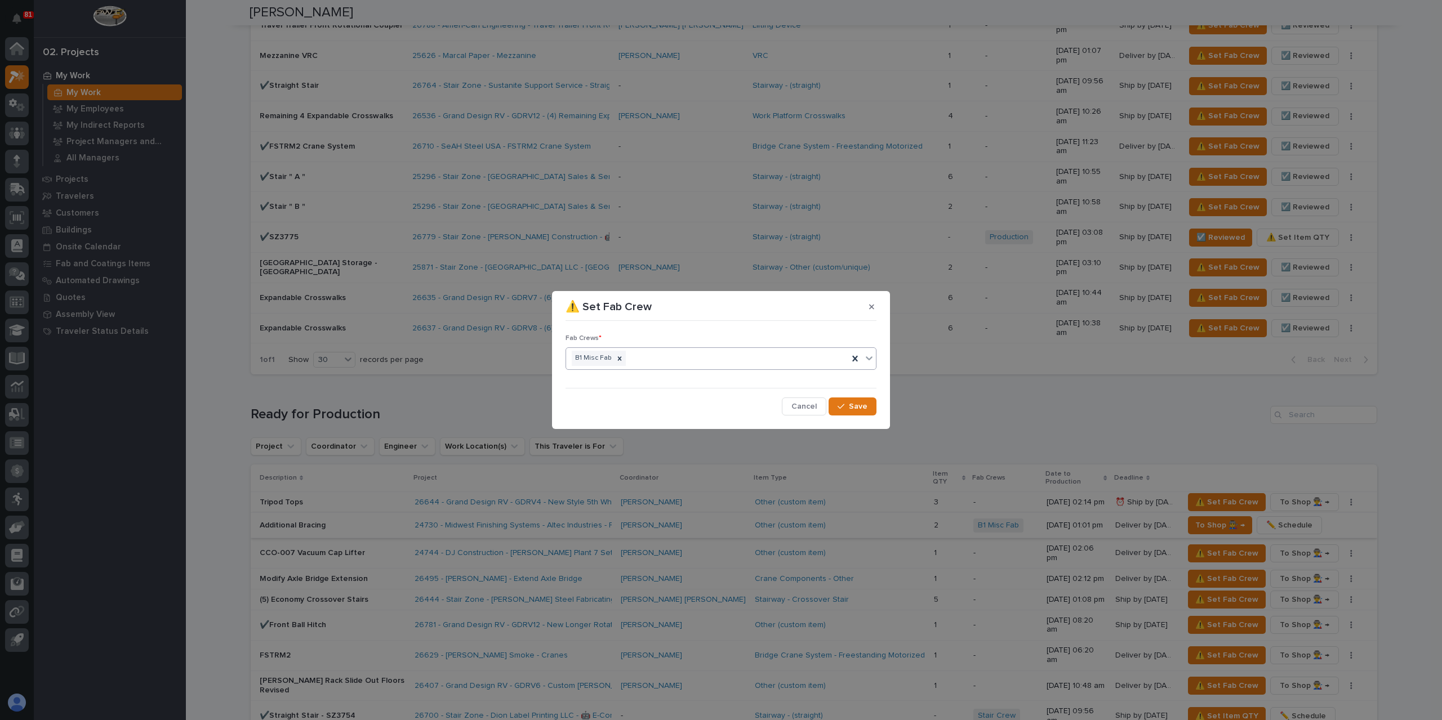
click at [854, 396] on div "Fab Crews * option B1 Misc Fab, selected. 0 results available. Select is focuse…" at bounding box center [720, 371] width 311 height 90
click at [853, 402] on span "Save" at bounding box center [858, 407] width 19 height 10
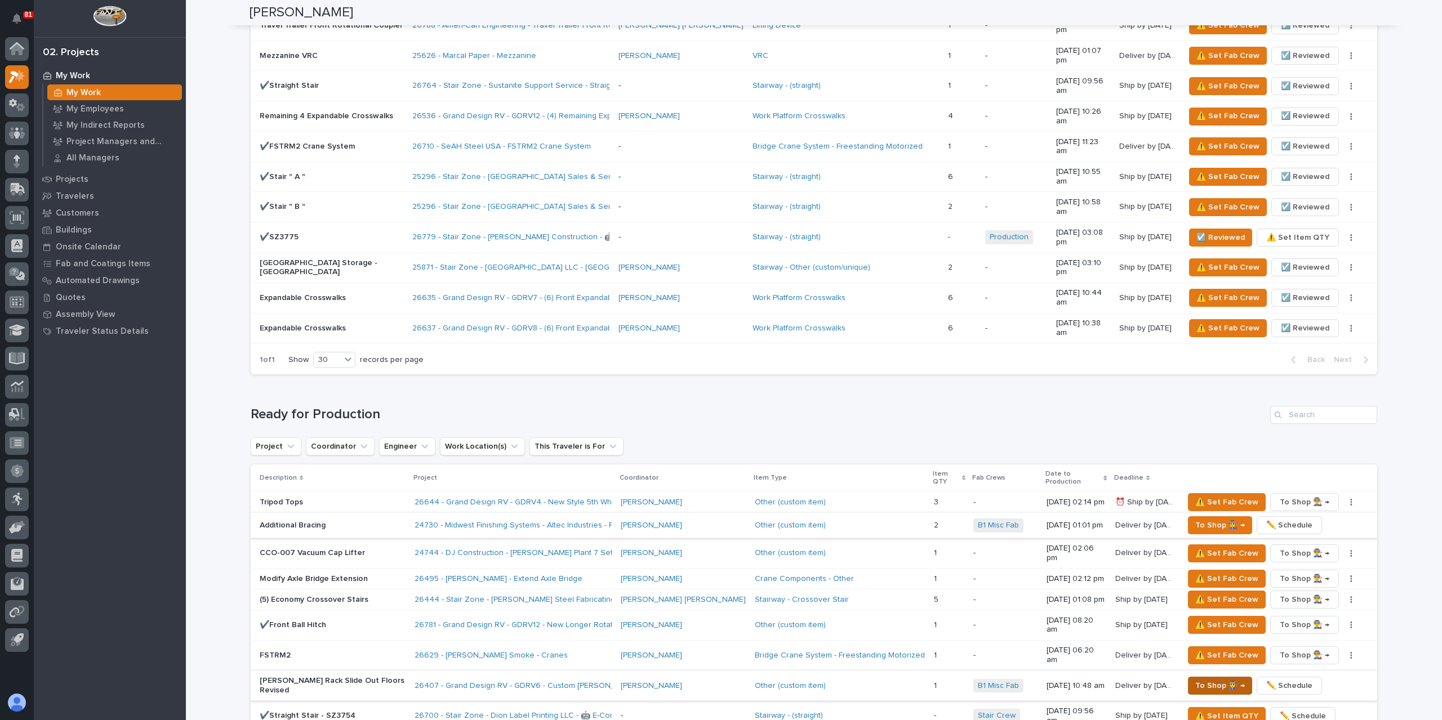
click at [1195, 679] on span "To Shop 👨‍🏭 →" at bounding box center [1220, 686] width 50 height 14
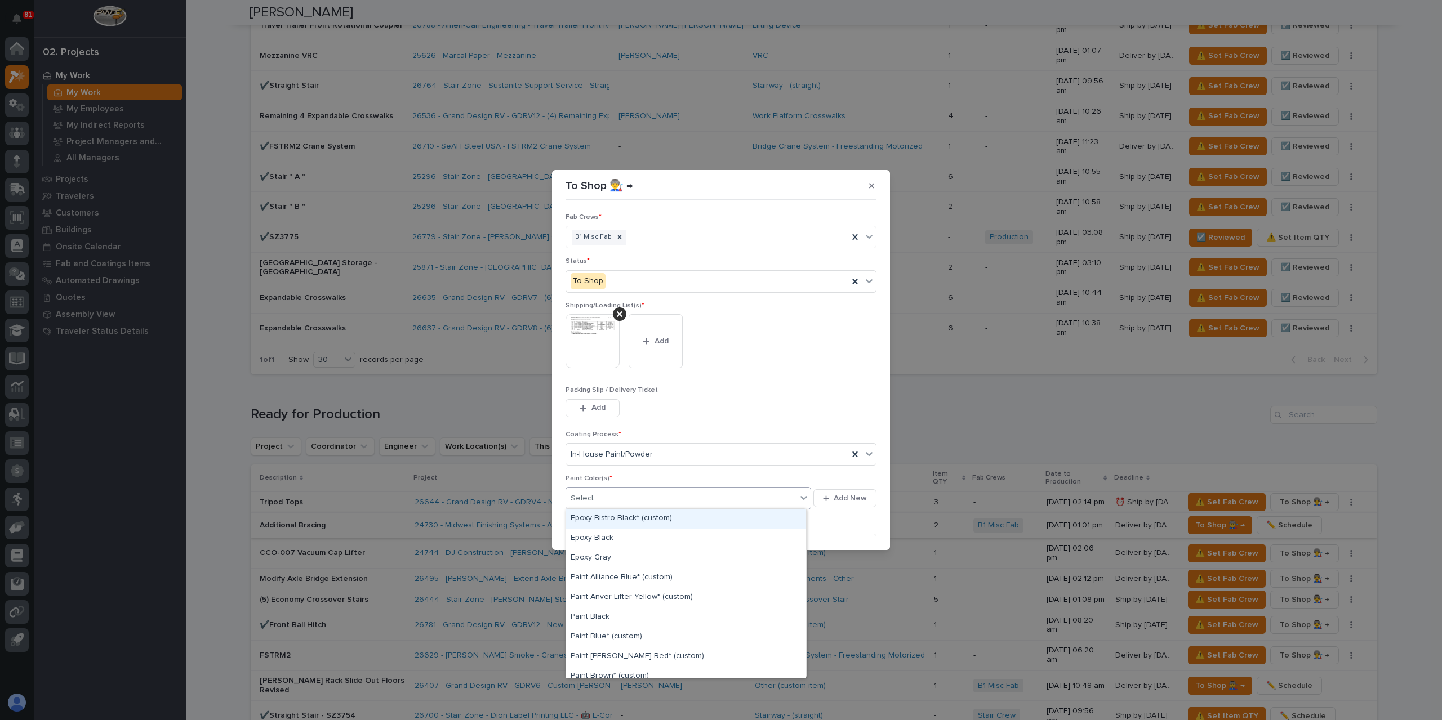
click at [628, 492] on div "Select..." at bounding box center [681, 498] width 230 height 19
click at [651, 496] on div "Paint Gray" at bounding box center [674, 499] width 217 height 20
click at [614, 608] on div "Paint Yellow" at bounding box center [686, 609] width 240 height 20
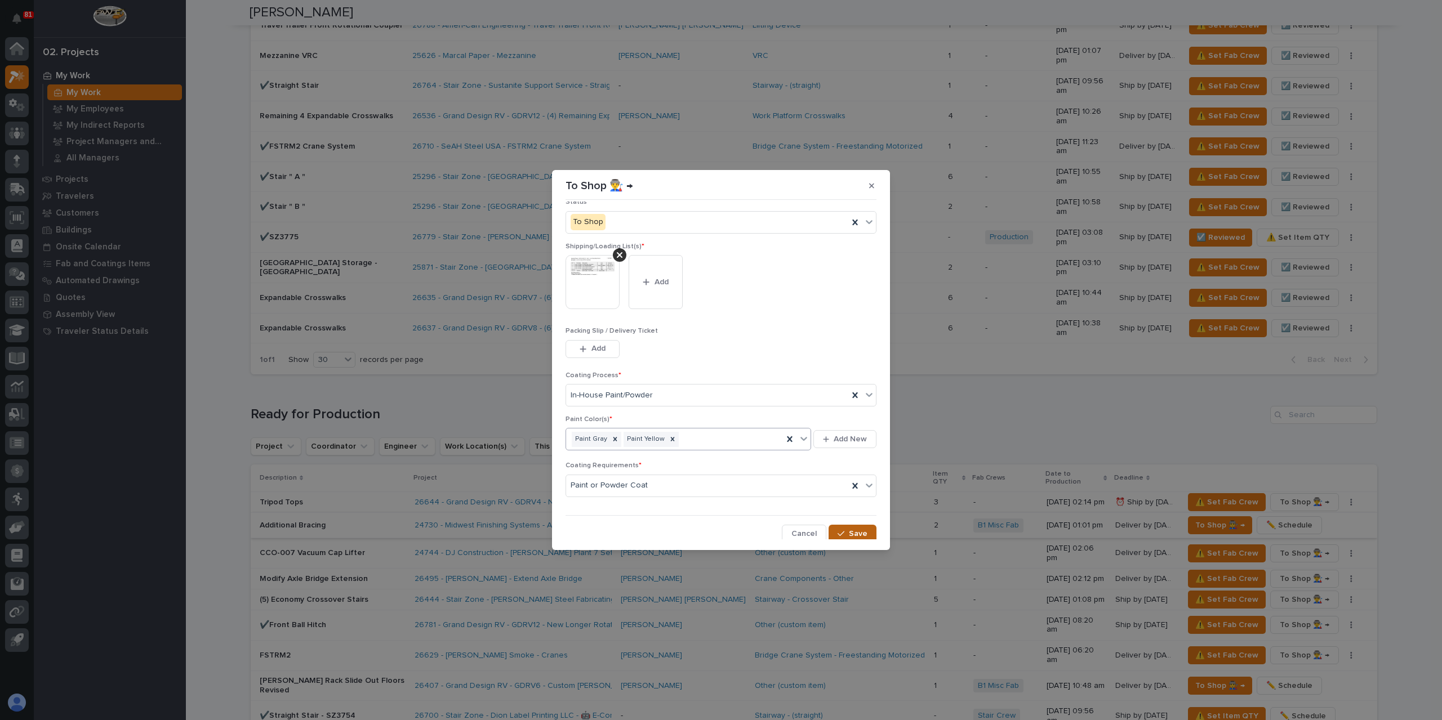
scroll to position [60, 0]
click at [856, 531] on span "Save" at bounding box center [858, 533] width 19 height 10
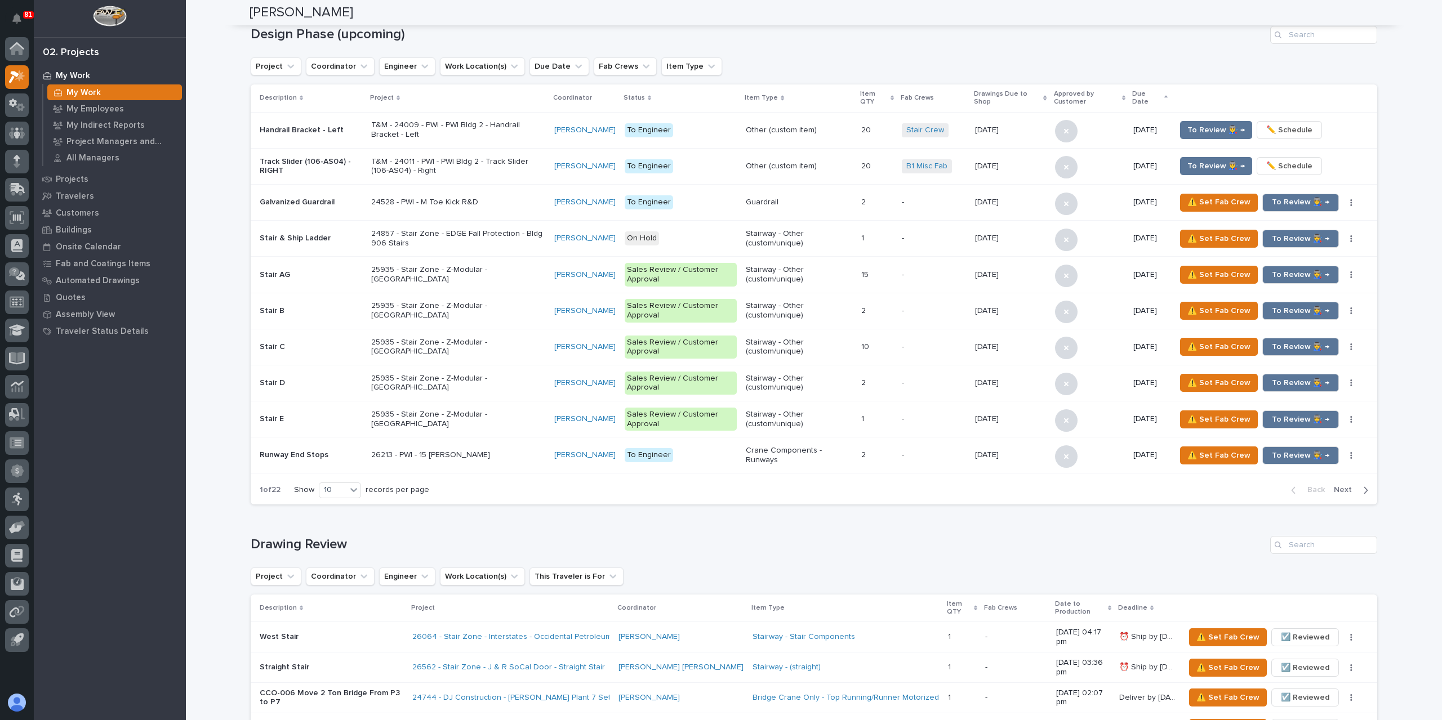
scroll to position [0, 0]
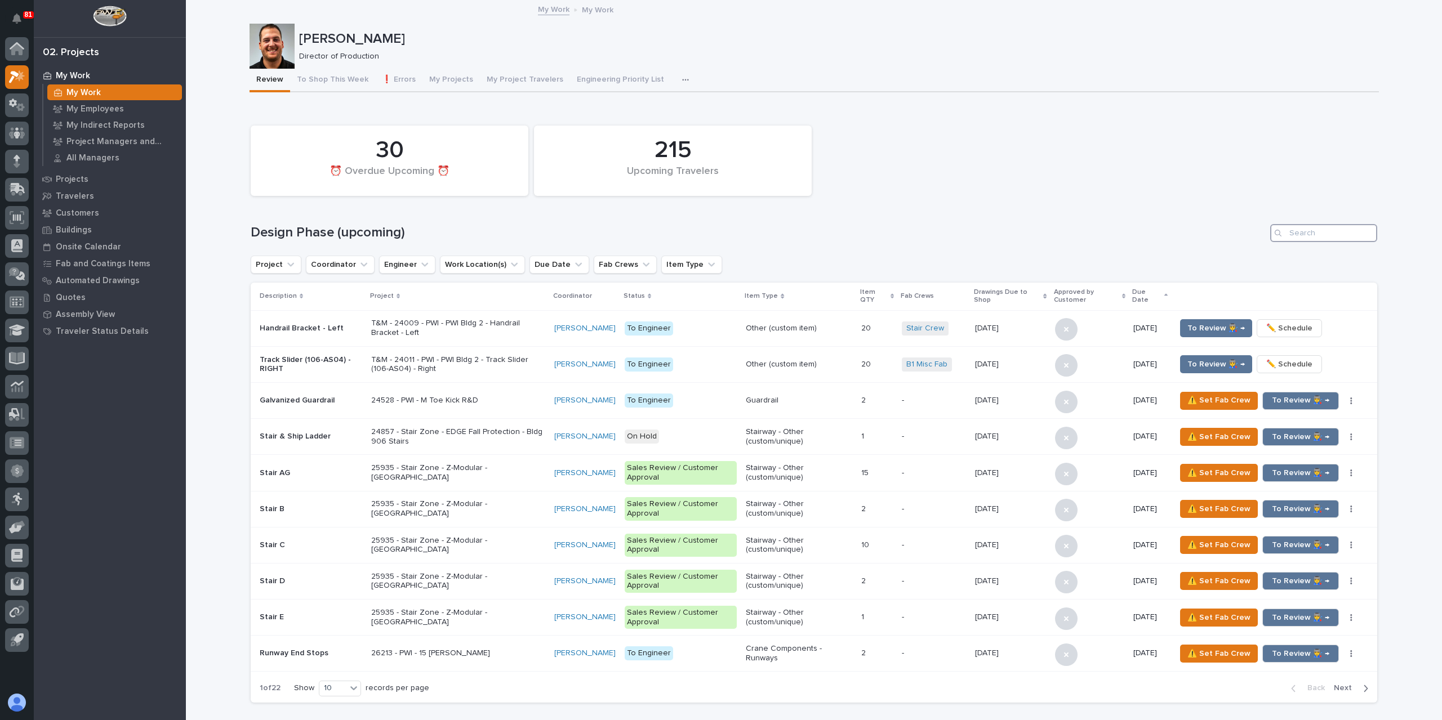
click at [1311, 233] on input "Search" at bounding box center [1323, 233] width 107 height 18
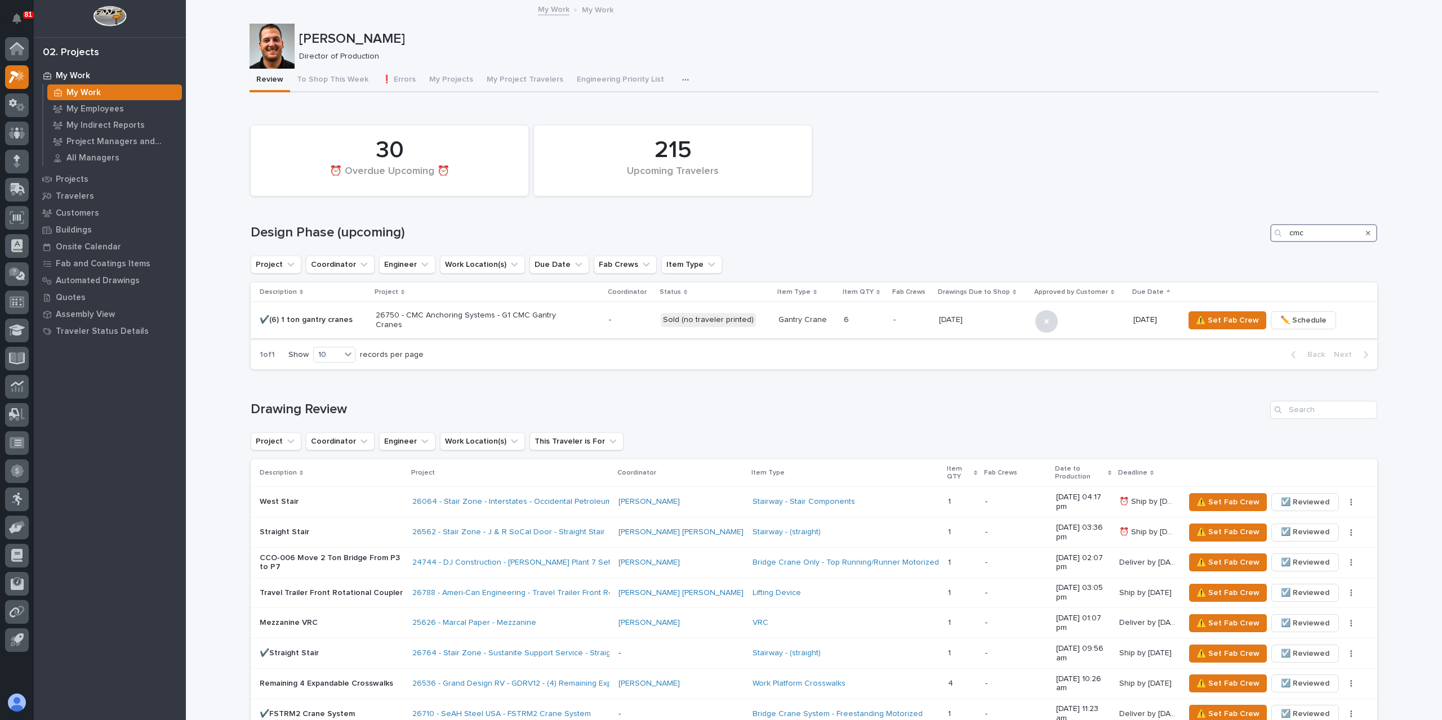
type input "cmc"
click at [457, 329] on p "26750 - CMC Anchoring Systems - G1 CMC Gantry Cranes" at bounding box center [474, 320] width 197 height 19
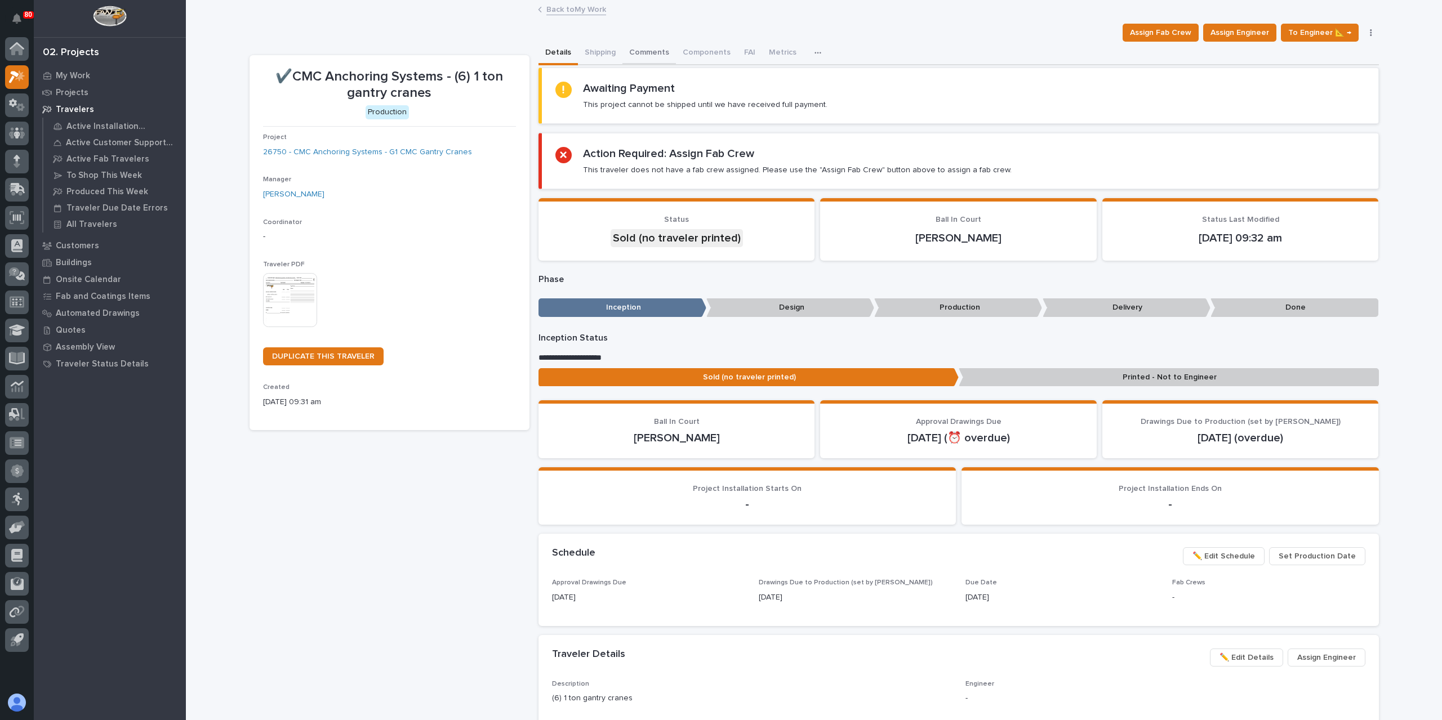
click at [640, 59] on button "Comments" at bounding box center [649, 54] width 54 height 24
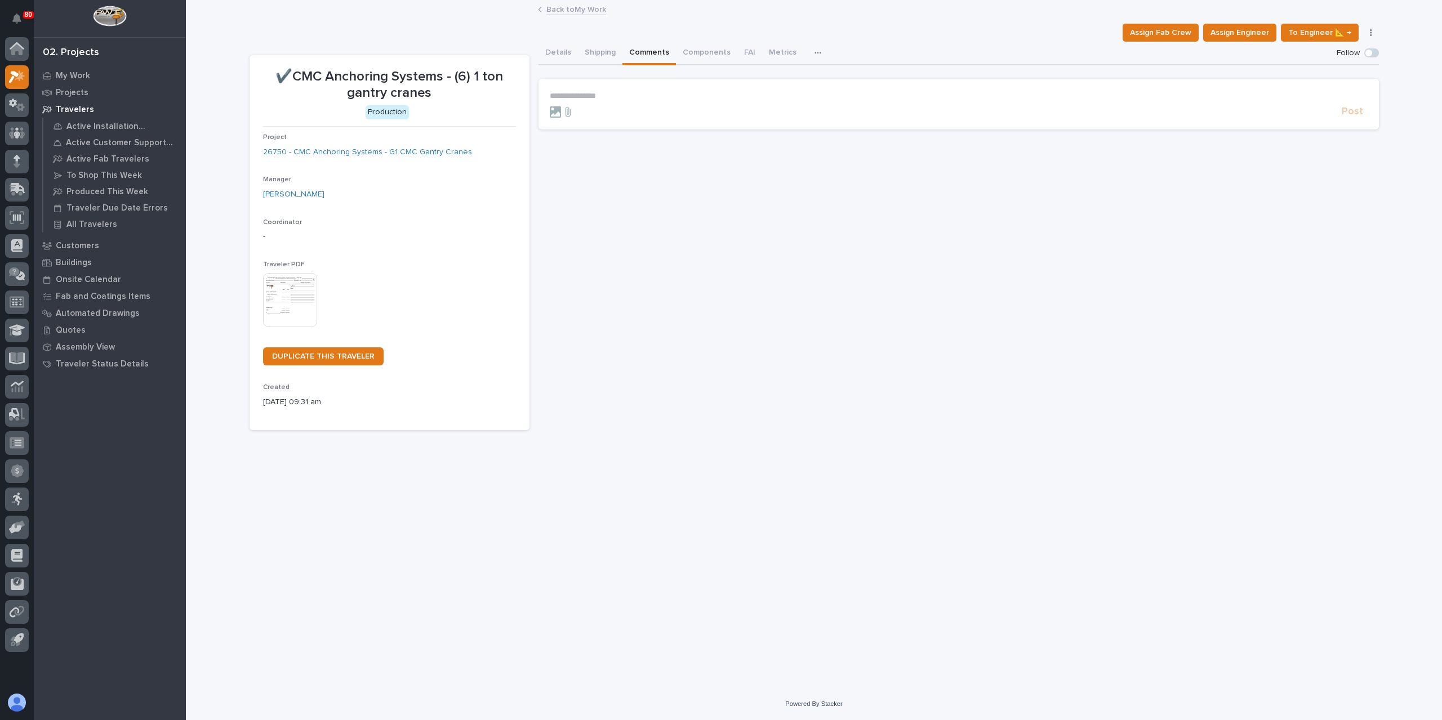
click at [601, 94] on p "**********" at bounding box center [959, 96] width 818 height 10
click at [17, 75] on icon at bounding box center [14, 77] width 10 height 12
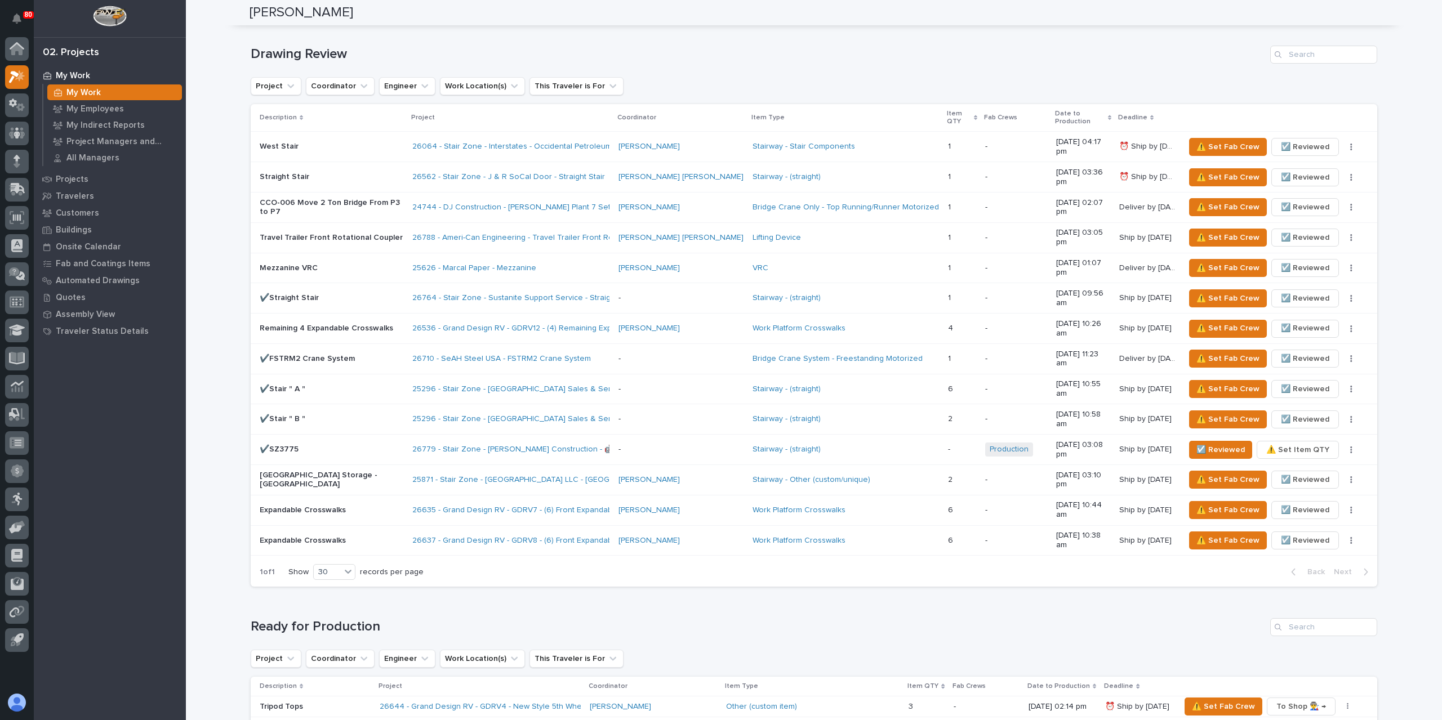
scroll to position [901, 0]
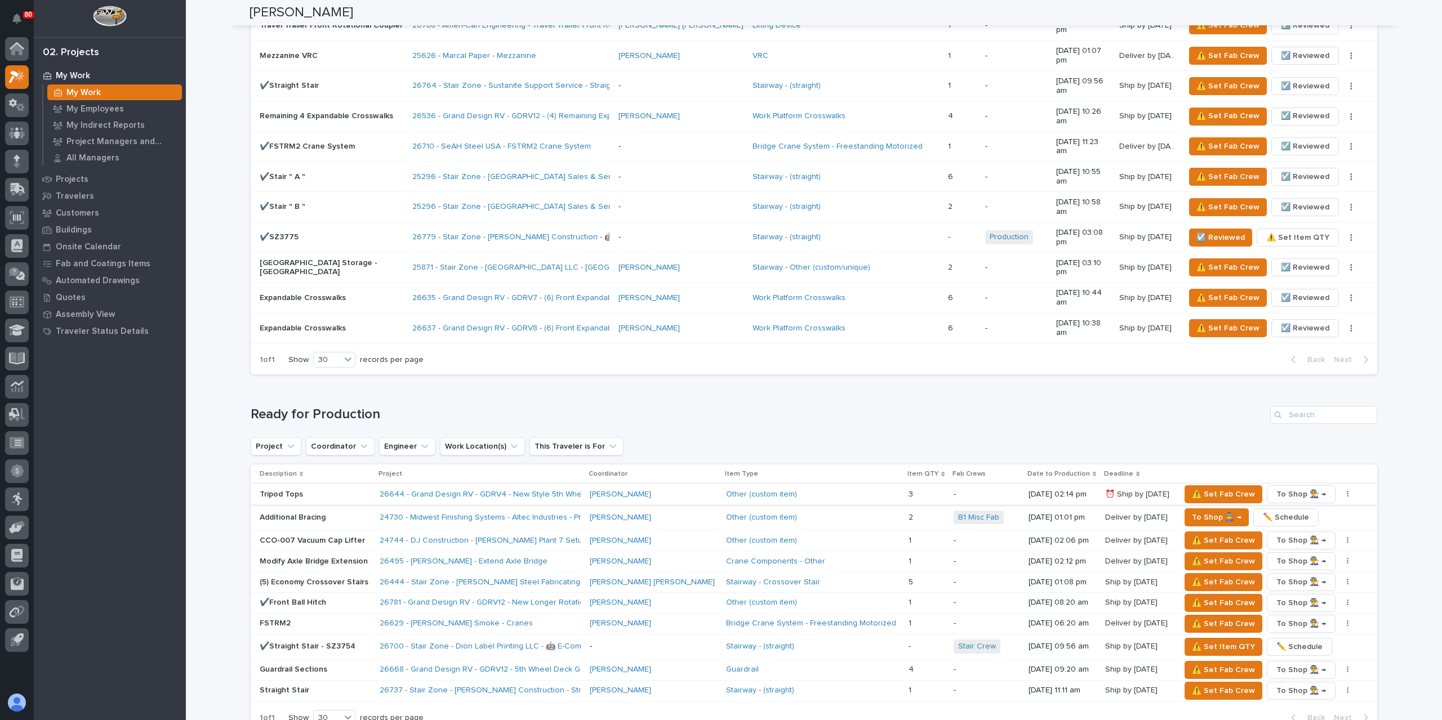
click at [1340, 491] on button "button" at bounding box center [1348, 495] width 16 height 8
click at [1309, 508] on button "✏️ Schedule" at bounding box center [1300, 517] width 74 height 18
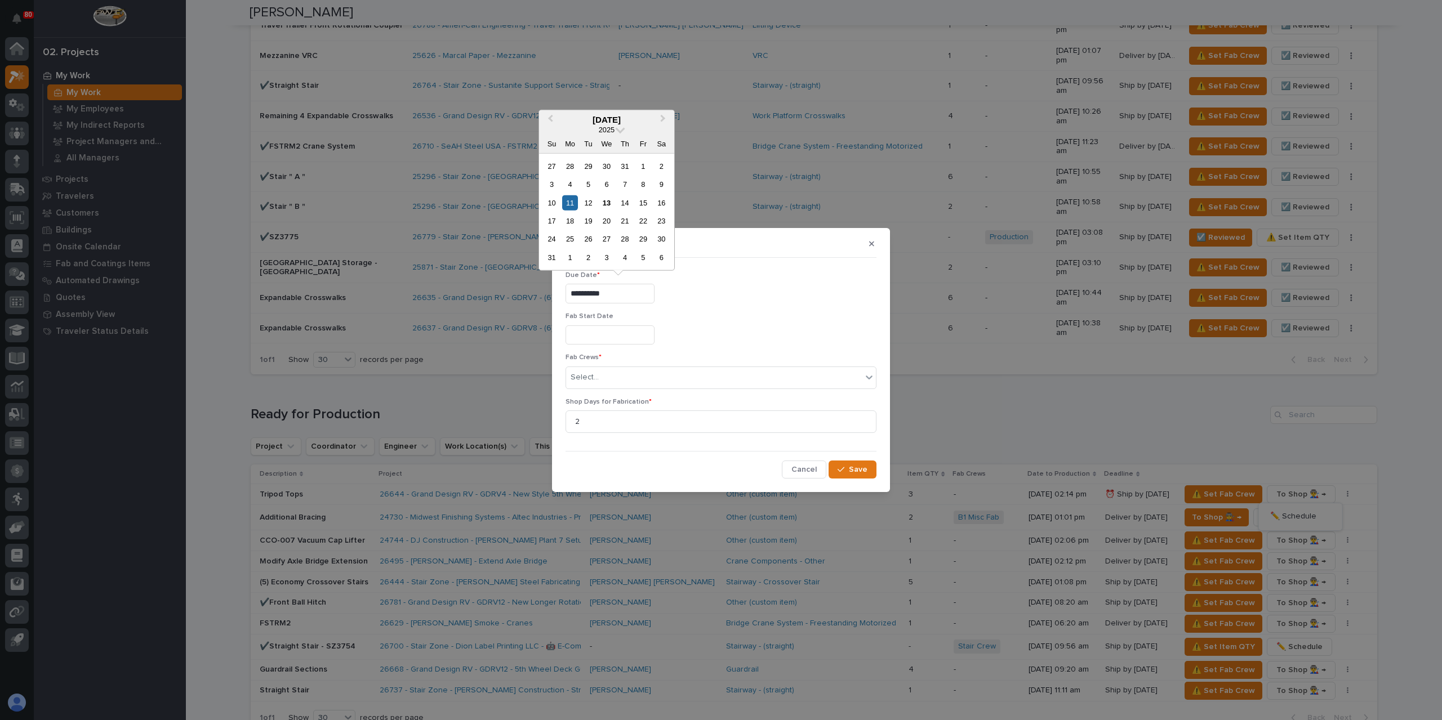
click at [621, 296] on input "**********" at bounding box center [609, 294] width 89 height 20
click at [567, 243] on div "25" at bounding box center [569, 238] width 15 height 15
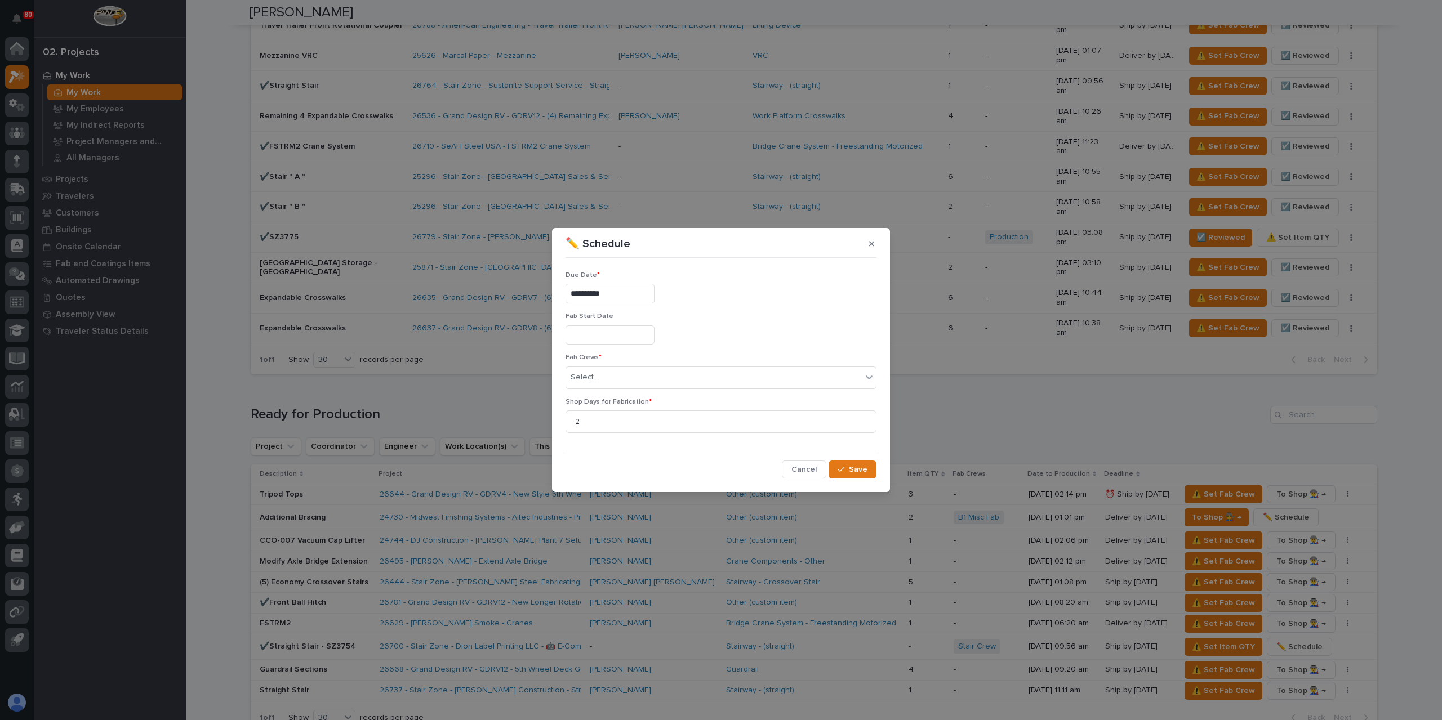
type input "**********"
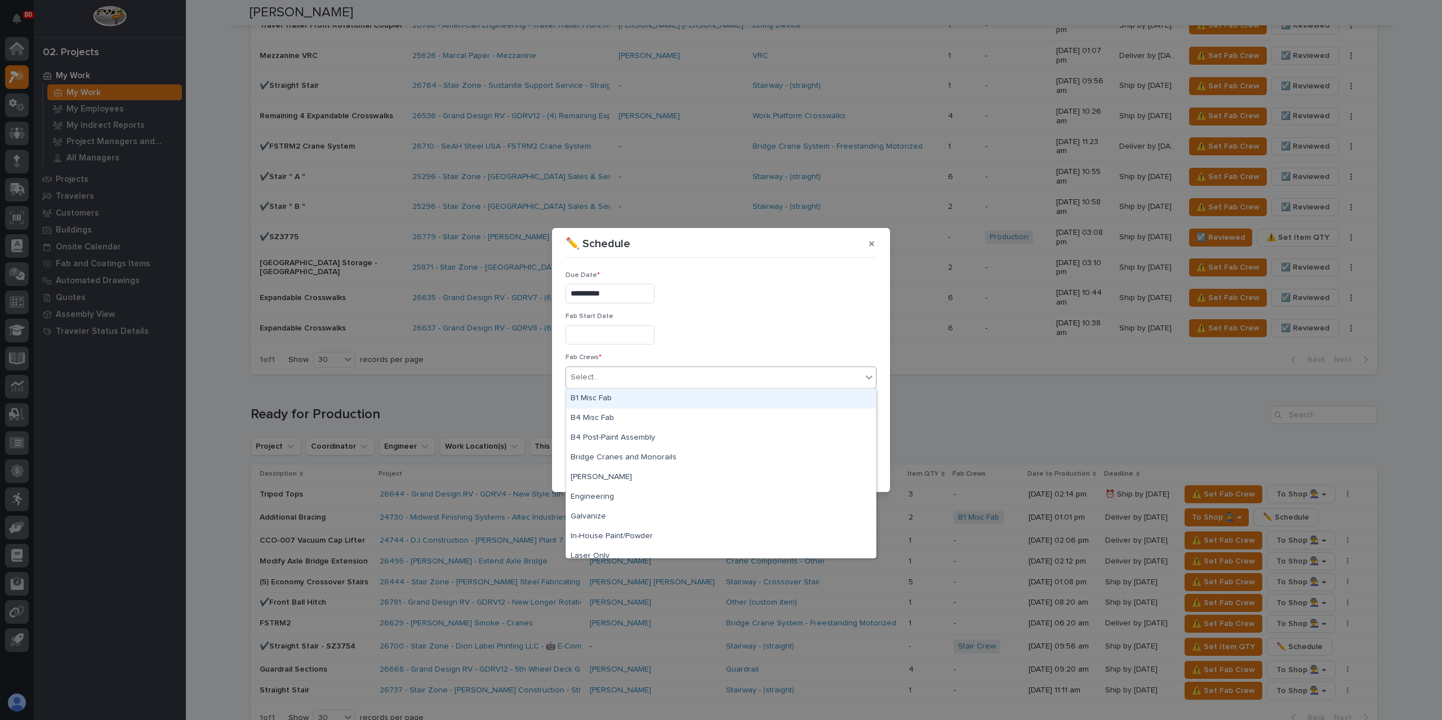
click at [602, 373] on div "Select..." at bounding box center [714, 377] width 296 height 19
click at [612, 402] on div "B1 Misc Fab" at bounding box center [721, 399] width 310 height 20
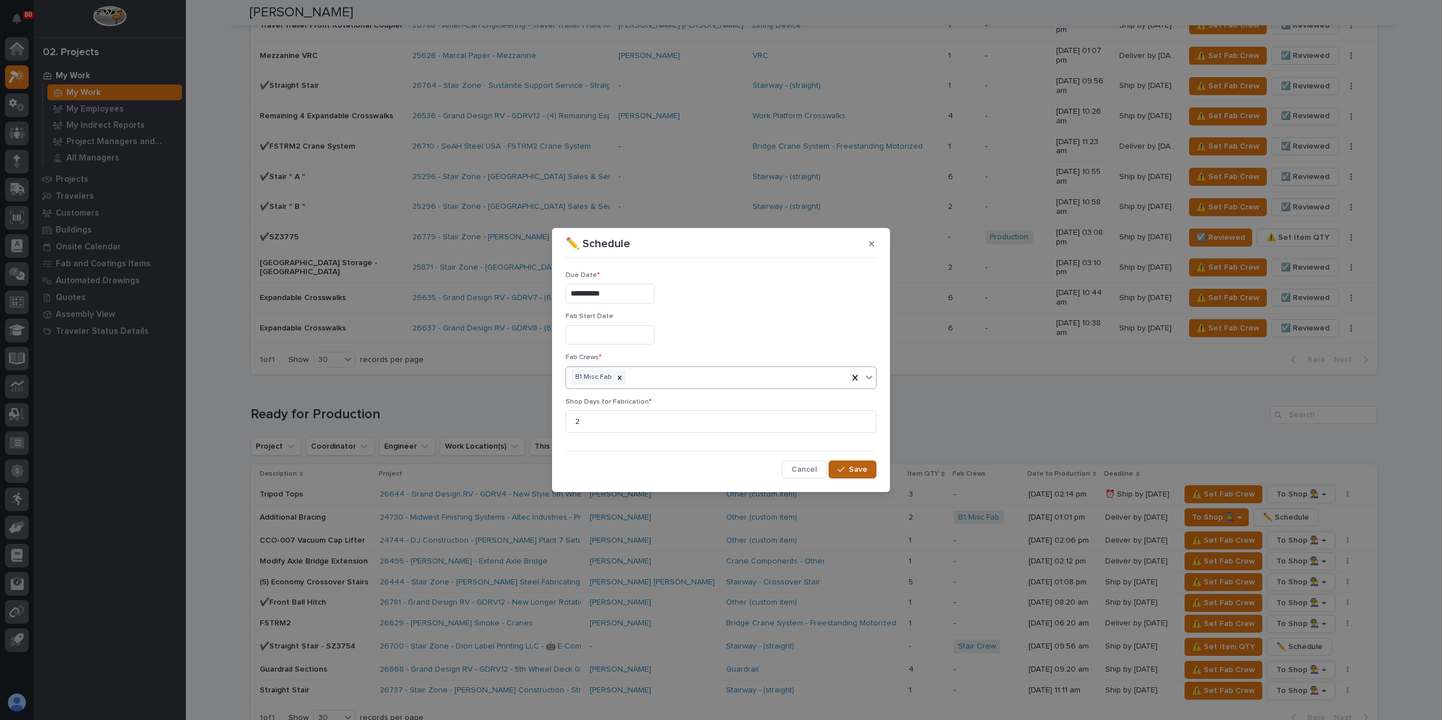
click at [855, 476] on button "Save" at bounding box center [853, 470] width 48 height 18
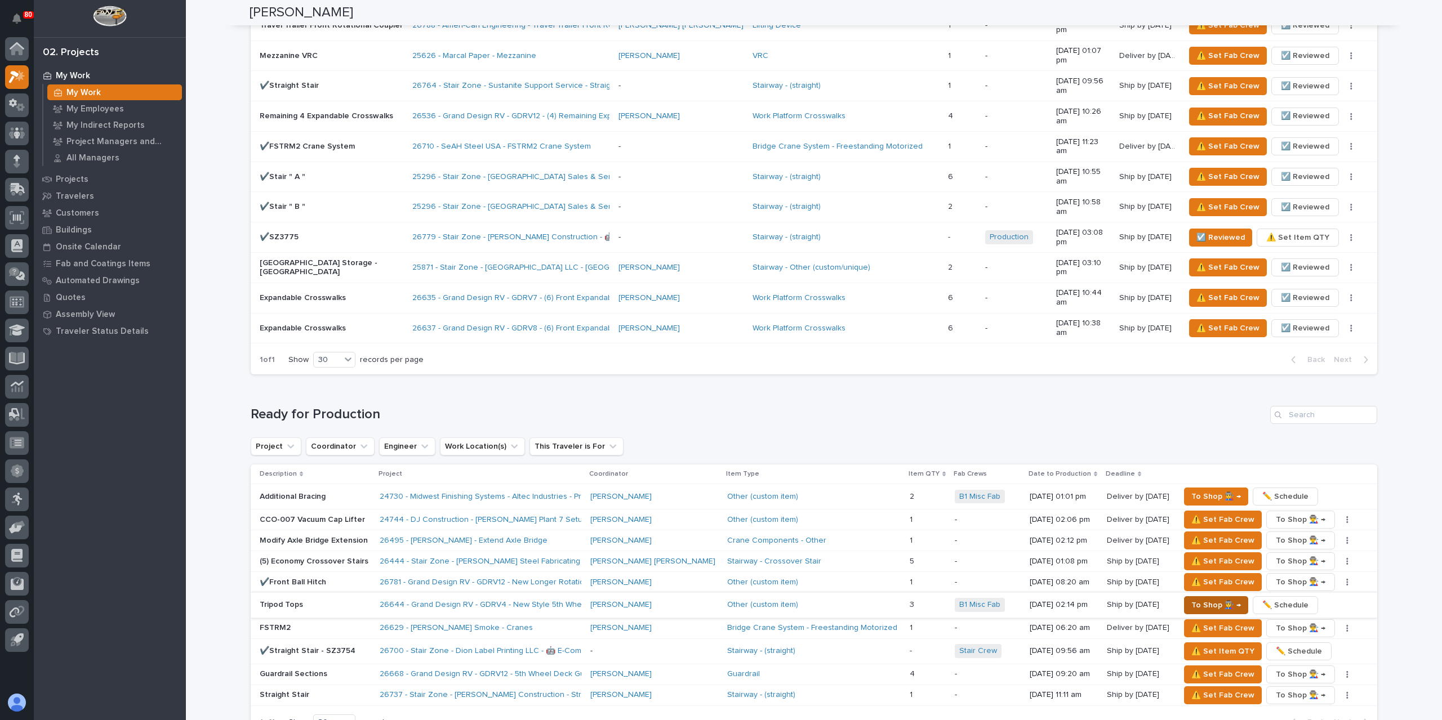
click at [1196, 622] on span "⚠️ Set Fab Crew" at bounding box center [1222, 629] width 63 height 14
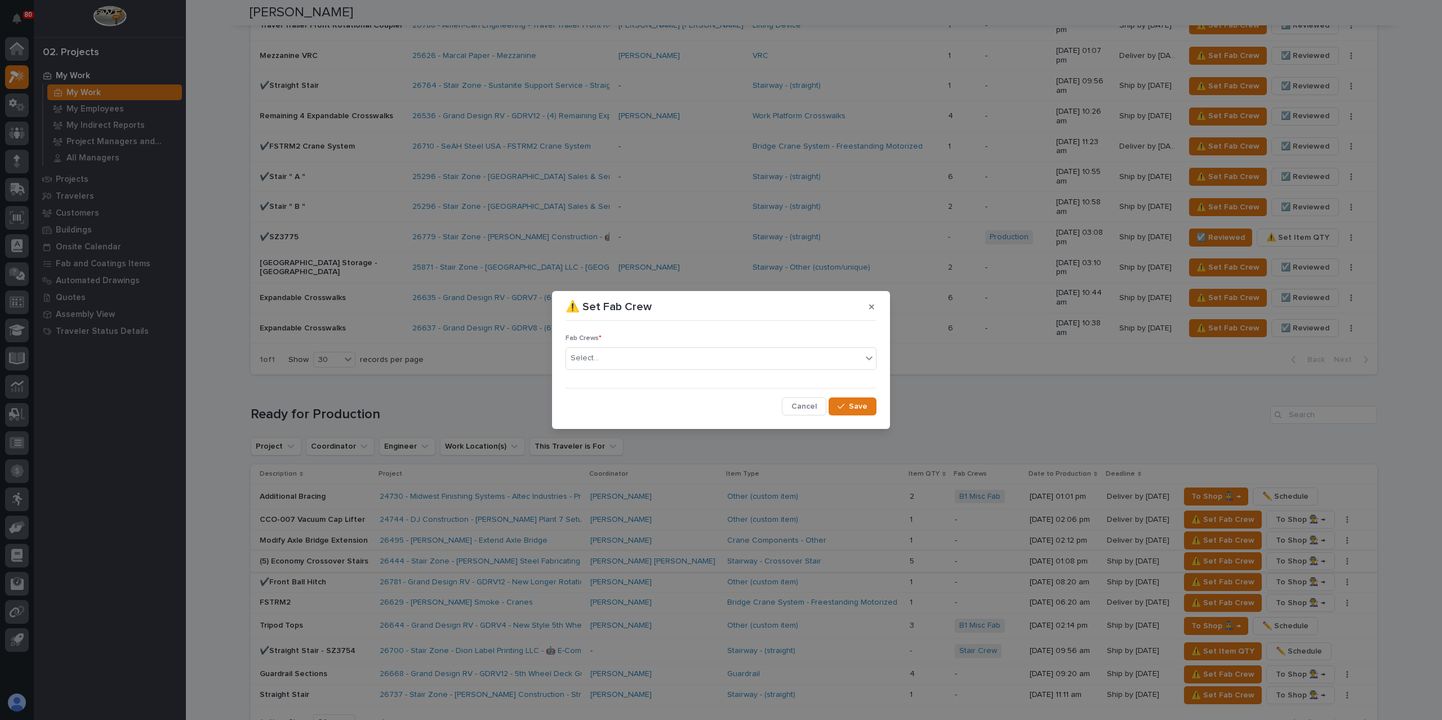
click at [799, 407] on span "Cancel" at bounding box center [803, 407] width 25 height 10
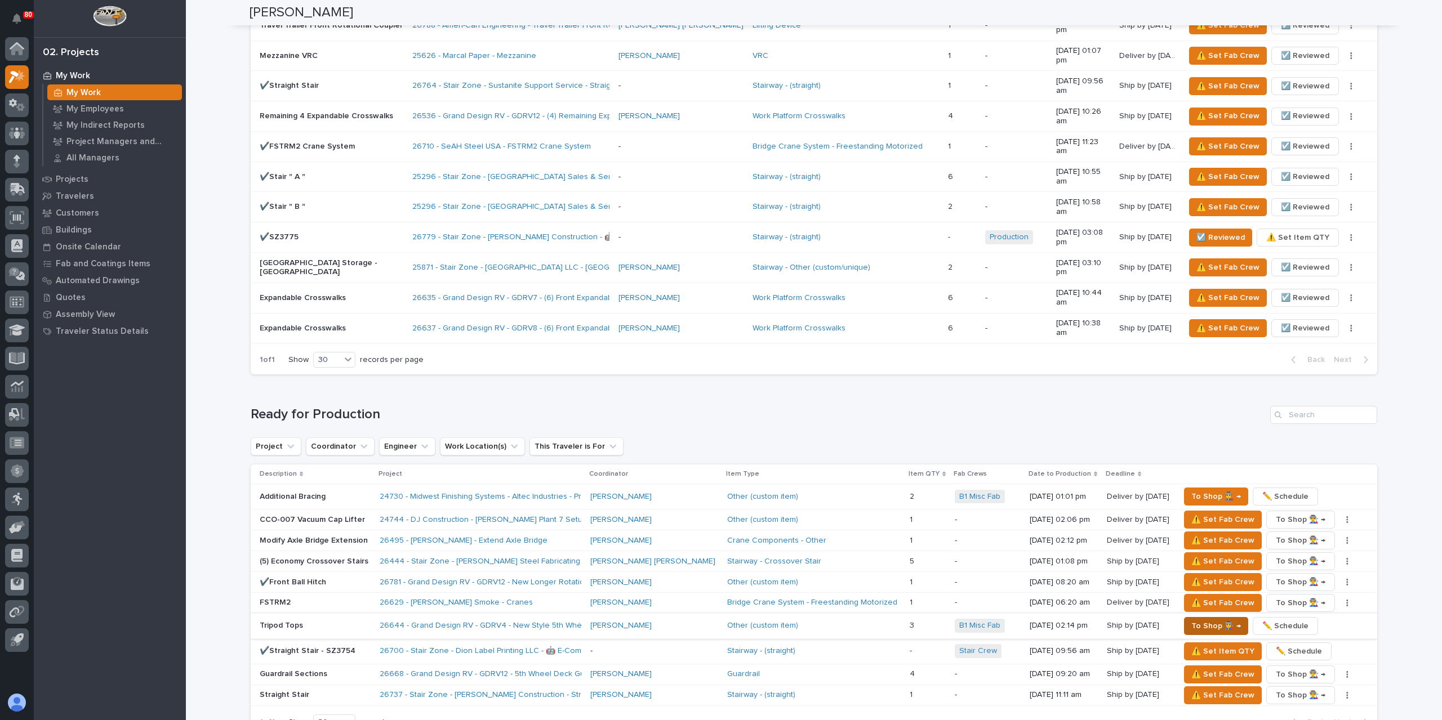
click at [1205, 620] on span "To Shop 👨‍🏭 →" at bounding box center [1216, 627] width 50 height 14
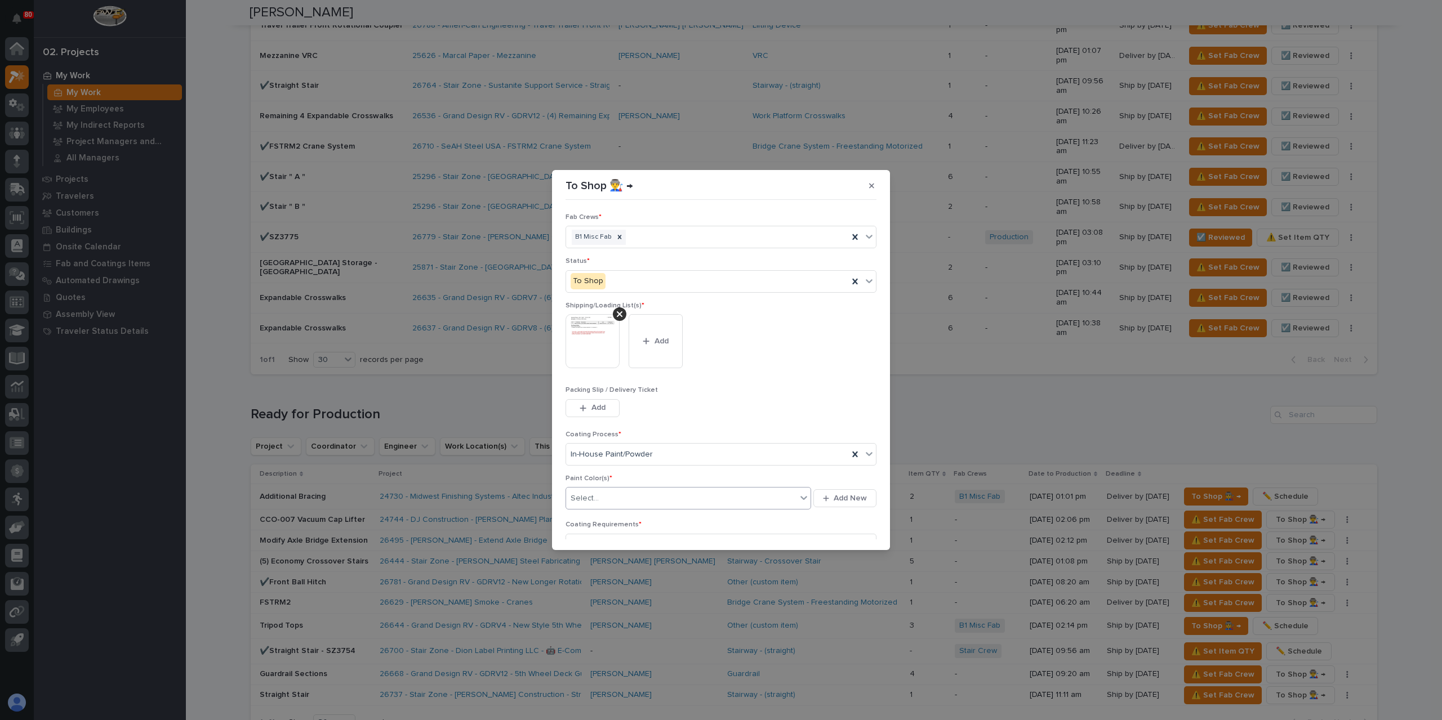
click at [638, 496] on div "Select..." at bounding box center [681, 498] width 230 height 19
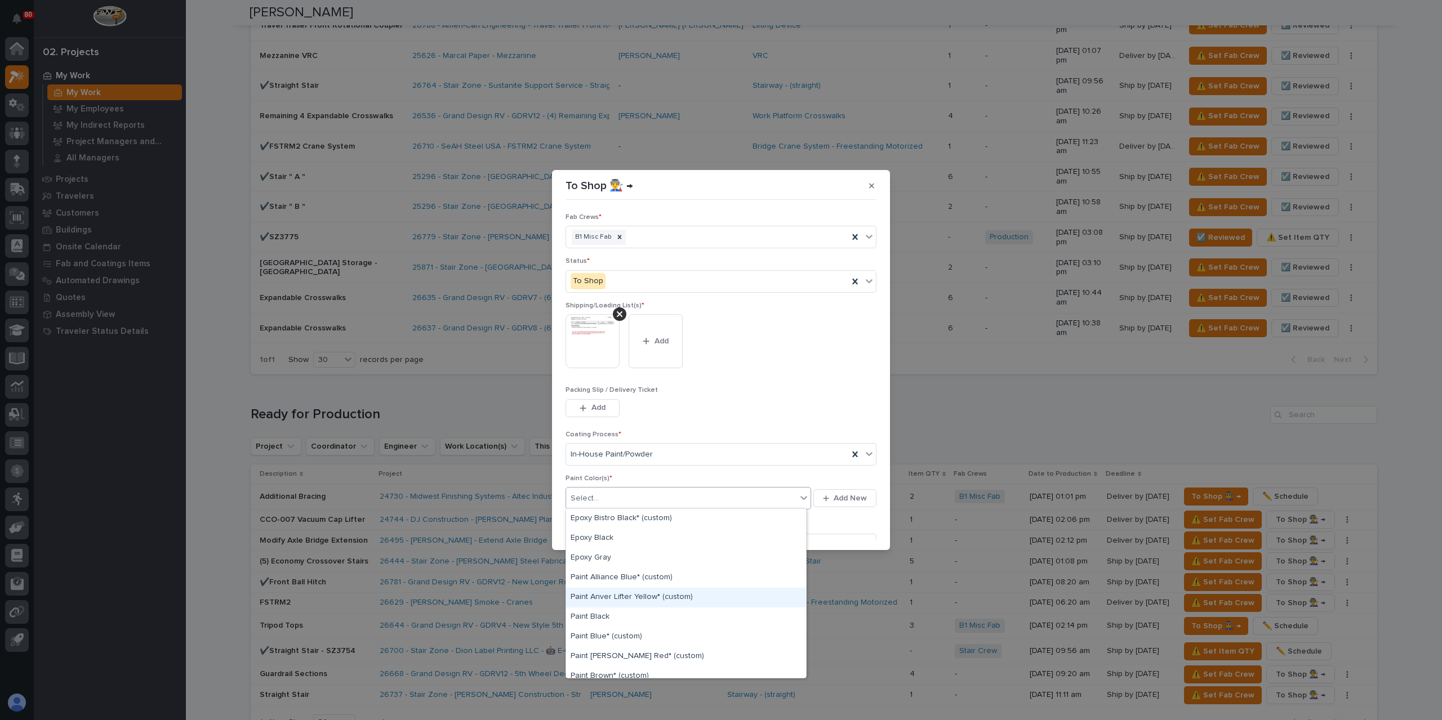
scroll to position [282, 0]
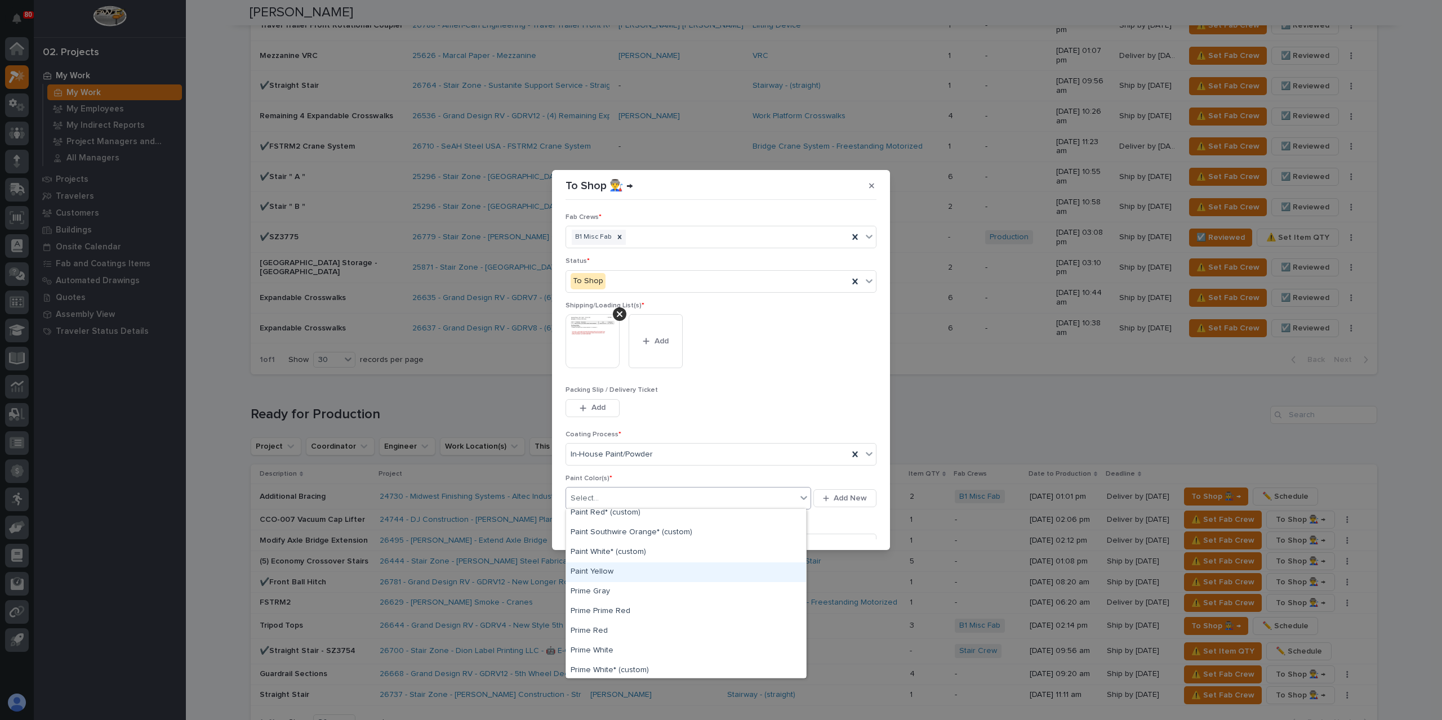
click at [606, 577] on div "Paint Yellow" at bounding box center [686, 573] width 240 height 20
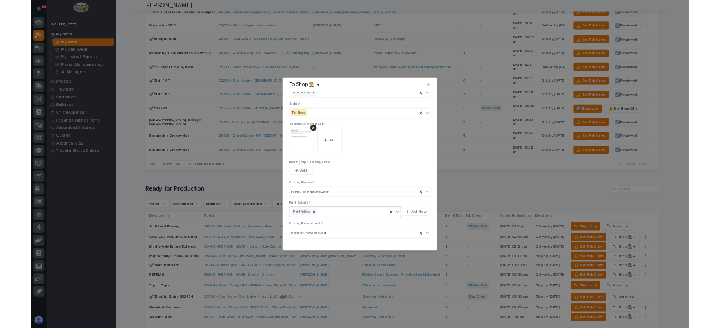
scroll to position [60, 0]
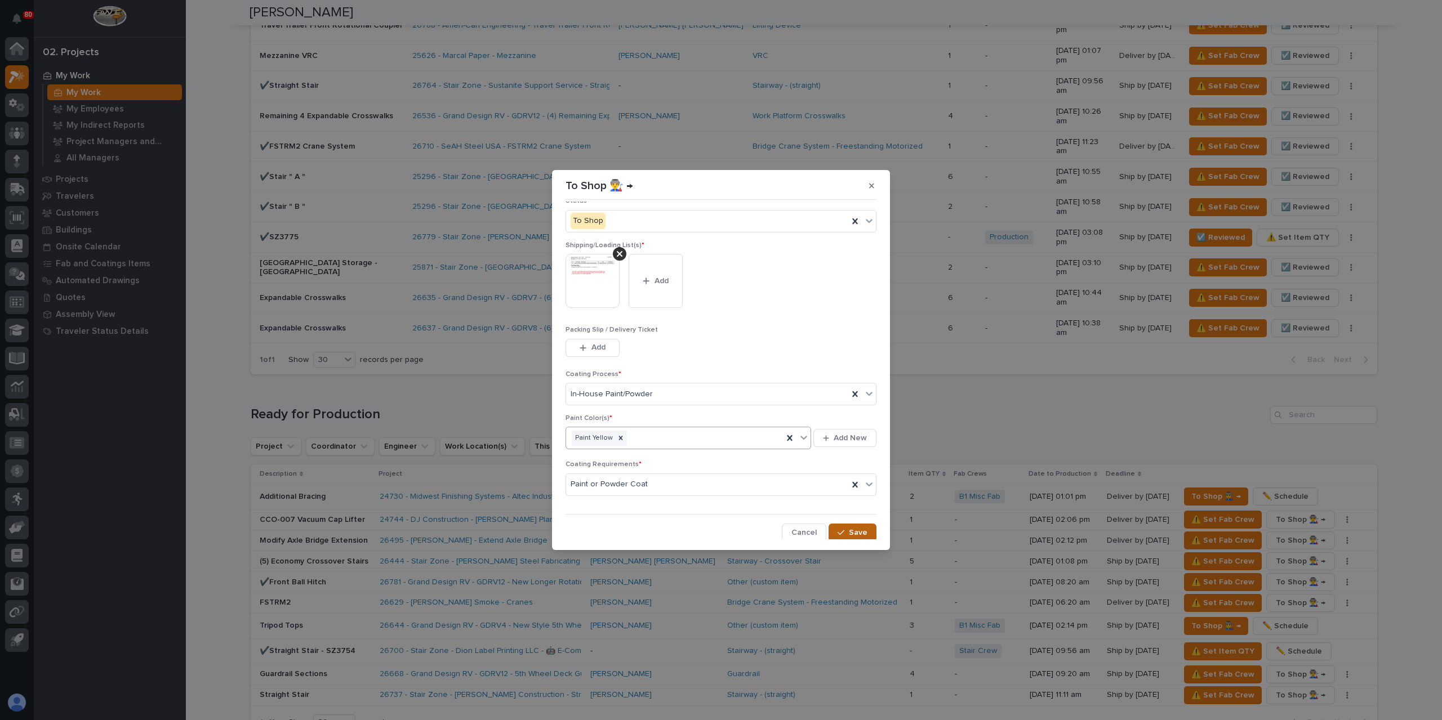
click at [852, 531] on span "Save" at bounding box center [858, 533] width 19 height 10
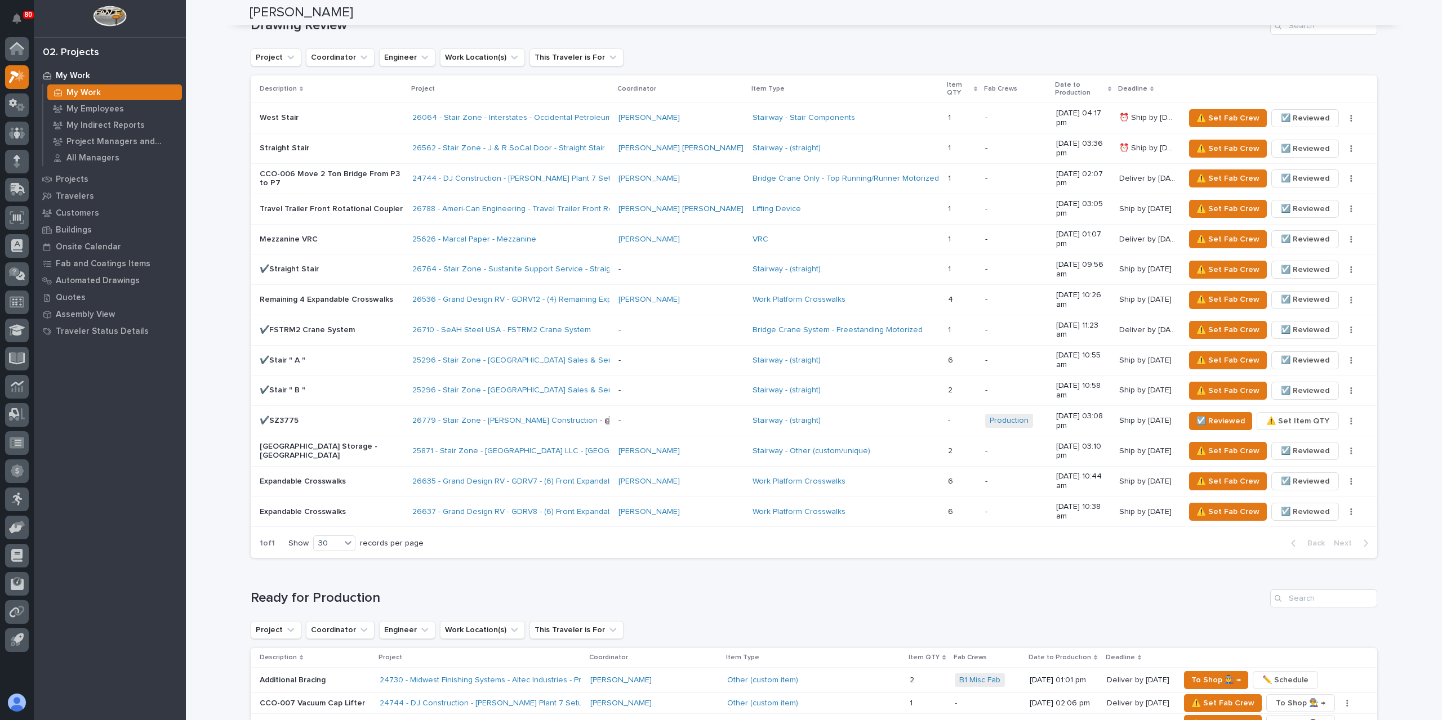
scroll to position [845, 0]
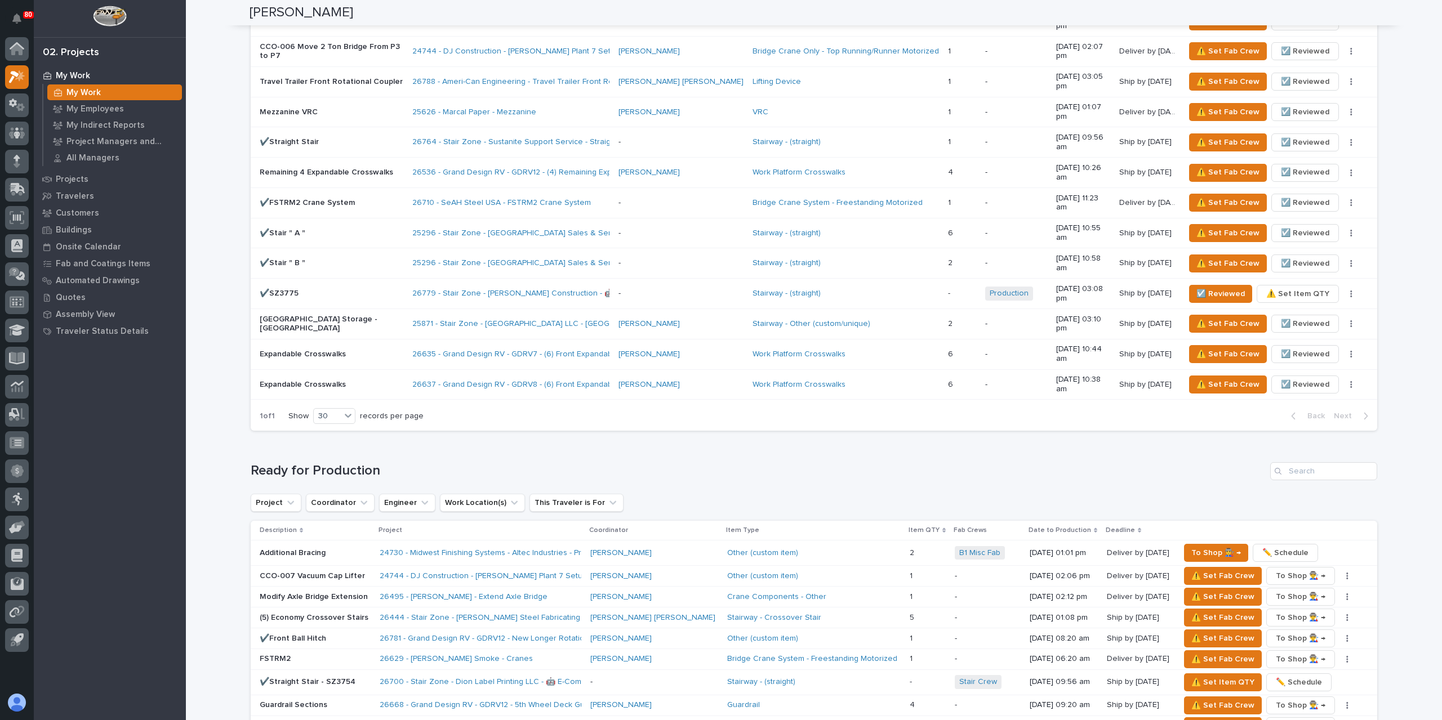
click at [299, 593] on p "Modify Axle Bridge Extension" at bounding box center [315, 598] width 111 height 10
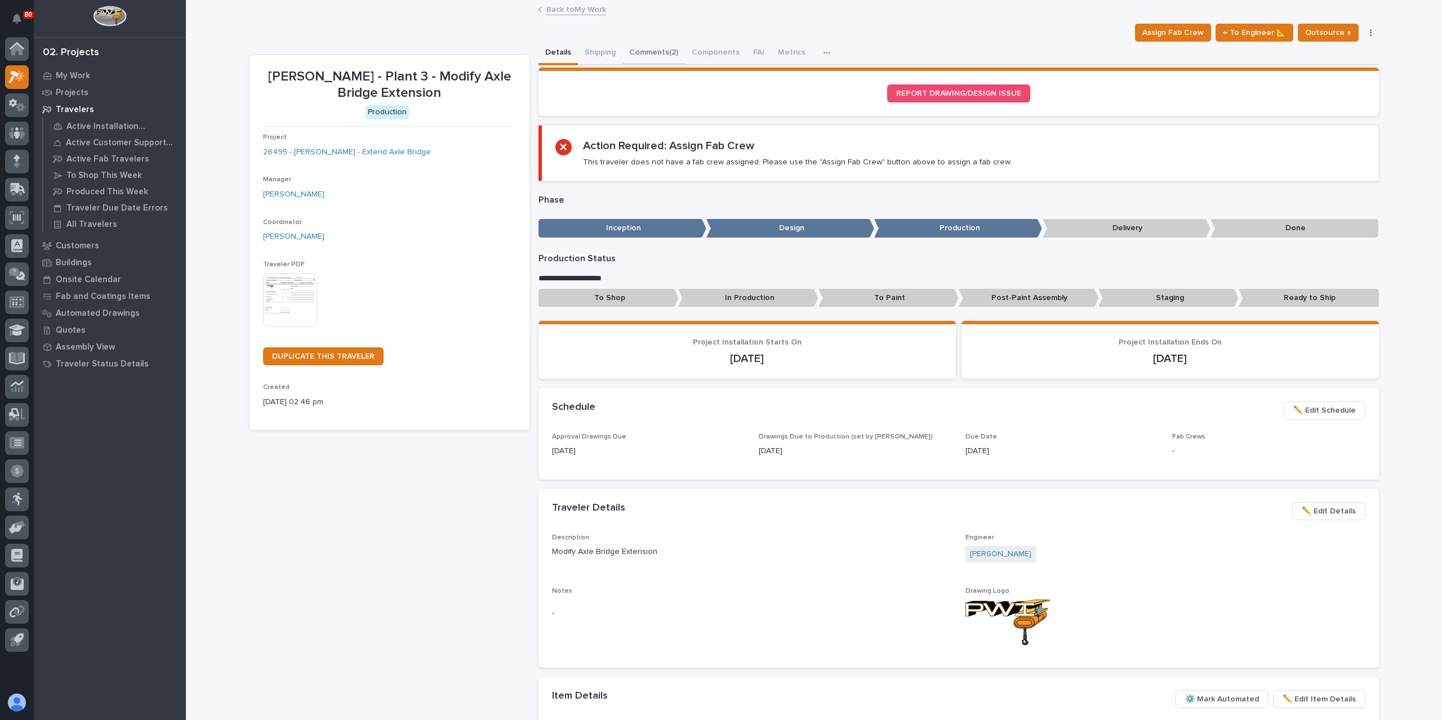
click at [636, 55] on button "Comments (2)" at bounding box center [653, 54] width 63 height 24
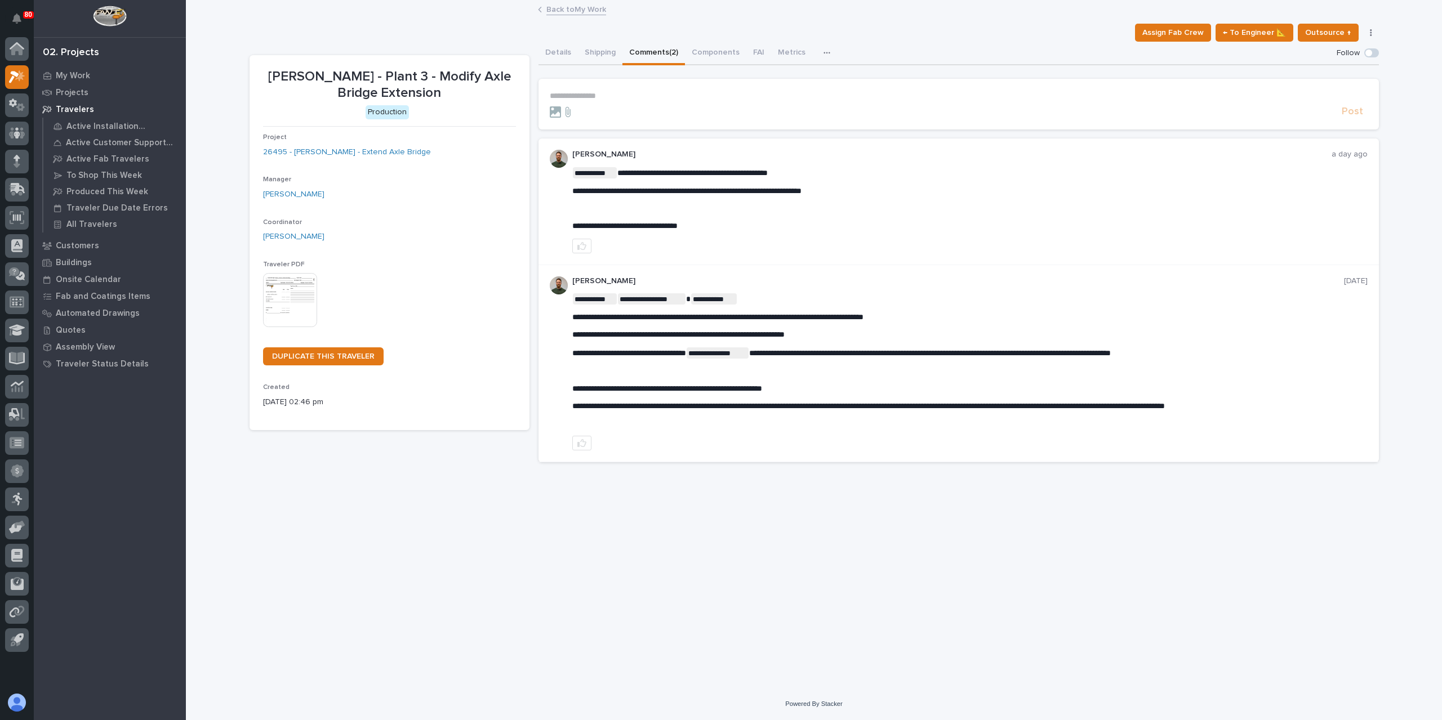
click at [598, 96] on p "**********" at bounding box center [959, 96] width 818 height 10
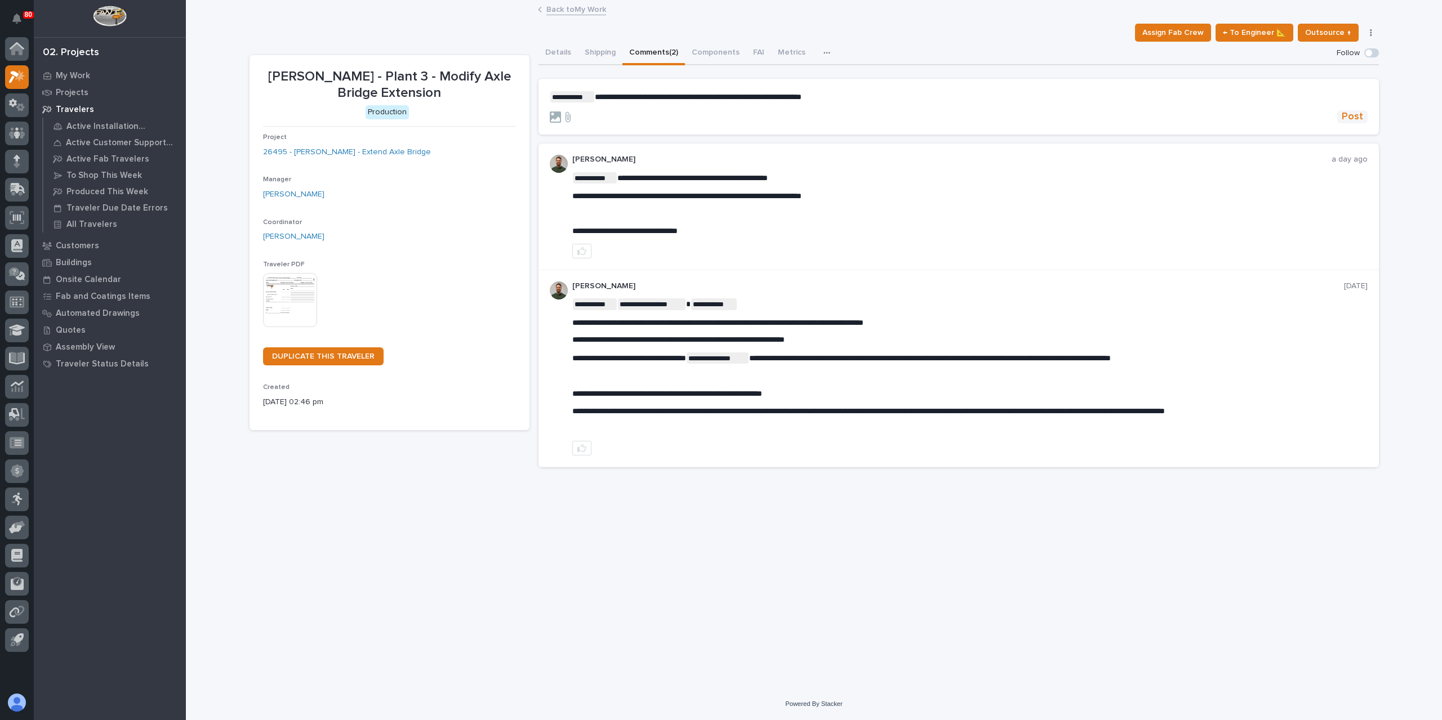
click at [1365, 116] on button "Post" at bounding box center [1352, 116] width 30 height 13
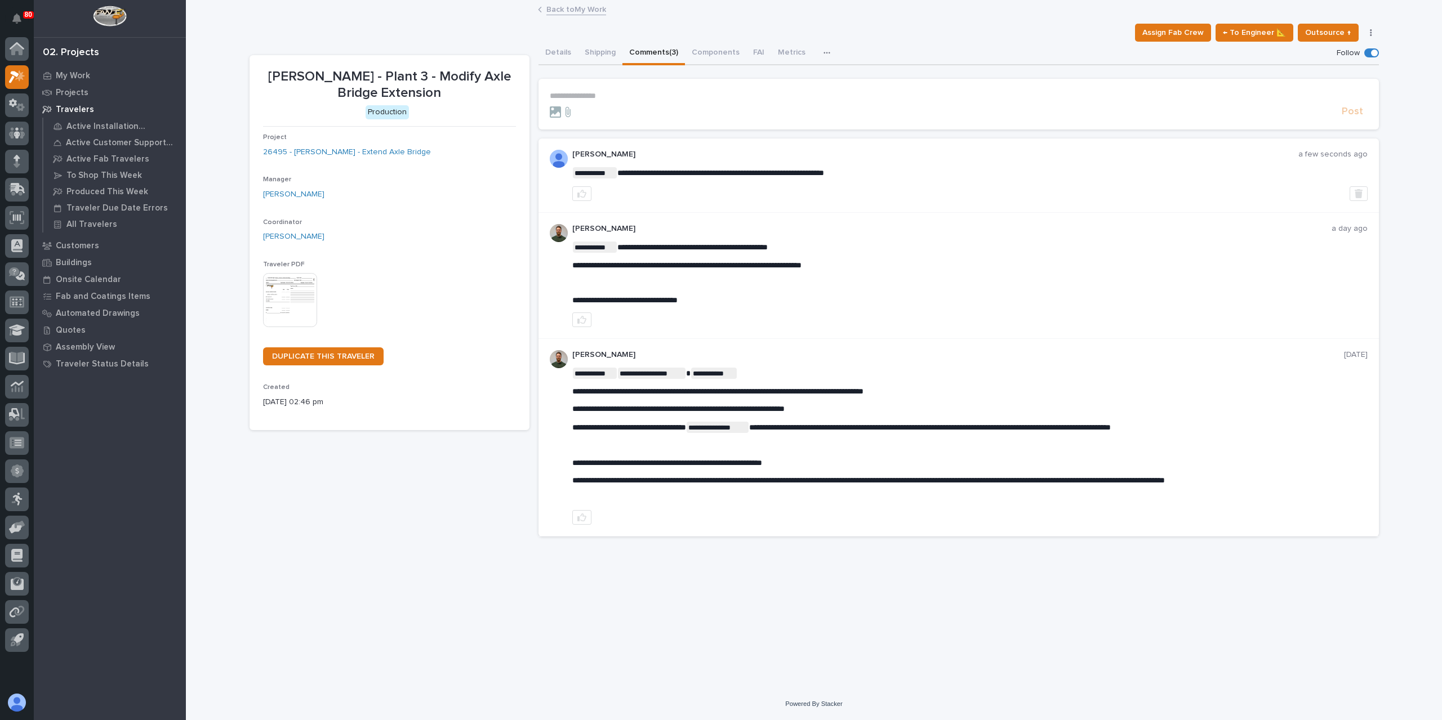
click at [567, 14] on link "Back to My Work" at bounding box center [576, 8] width 60 height 13
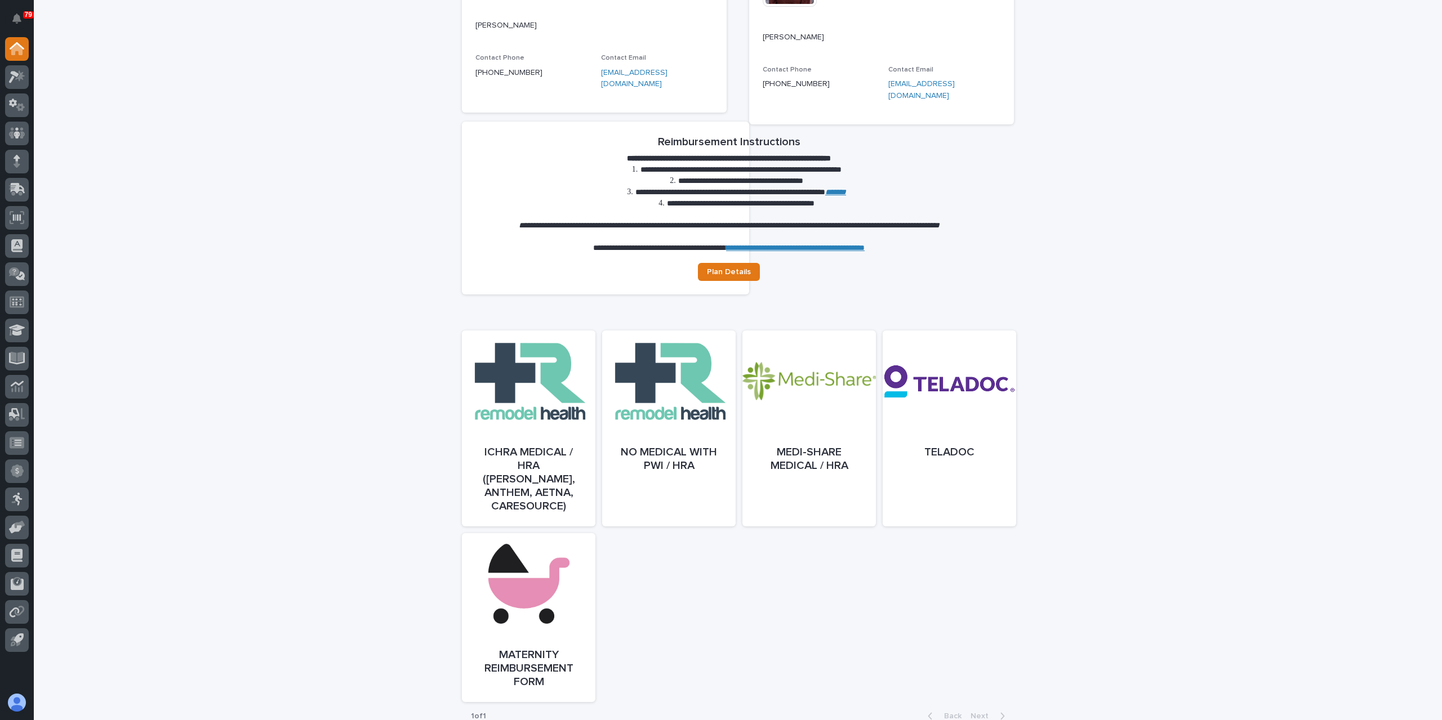
scroll to position [282, 0]
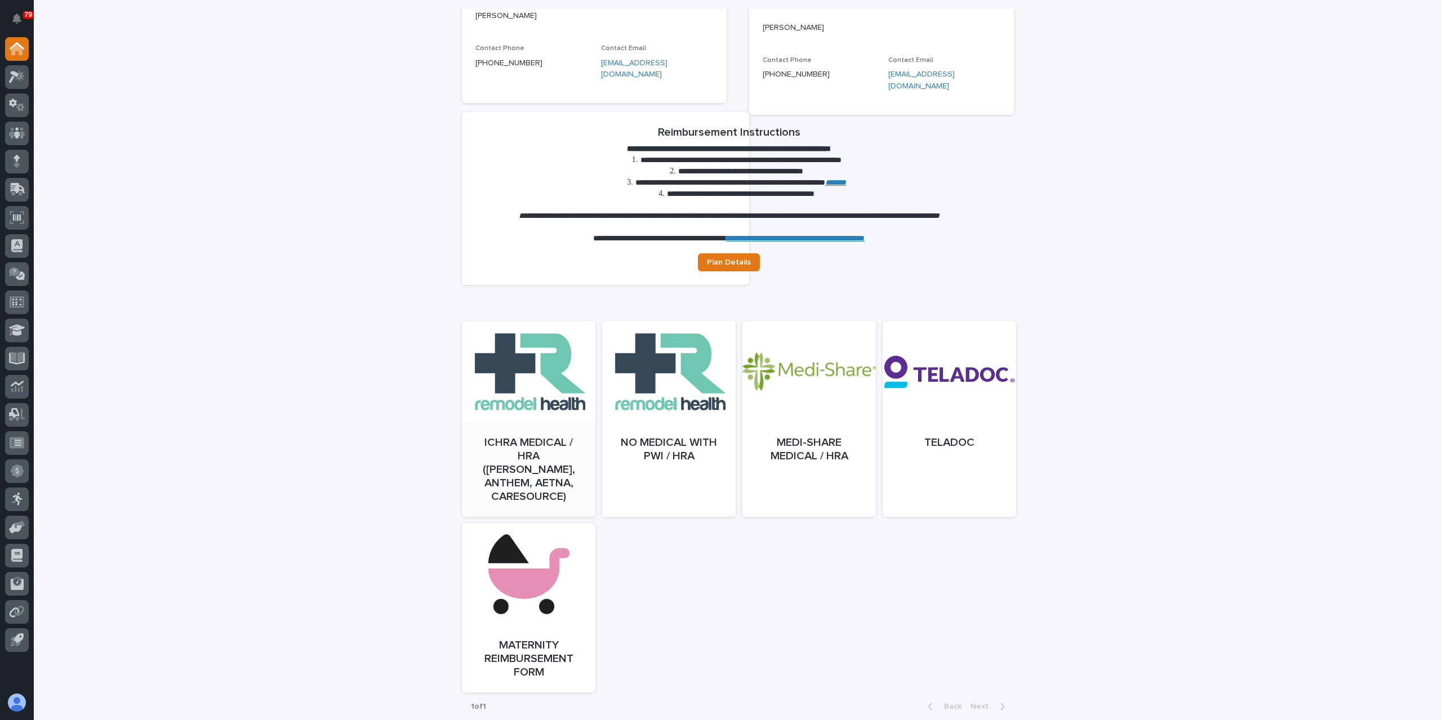
click at [533, 394] on link "Open" at bounding box center [528, 430] width 133 height 196
